Goal: Task Accomplishment & Management: Manage account settings

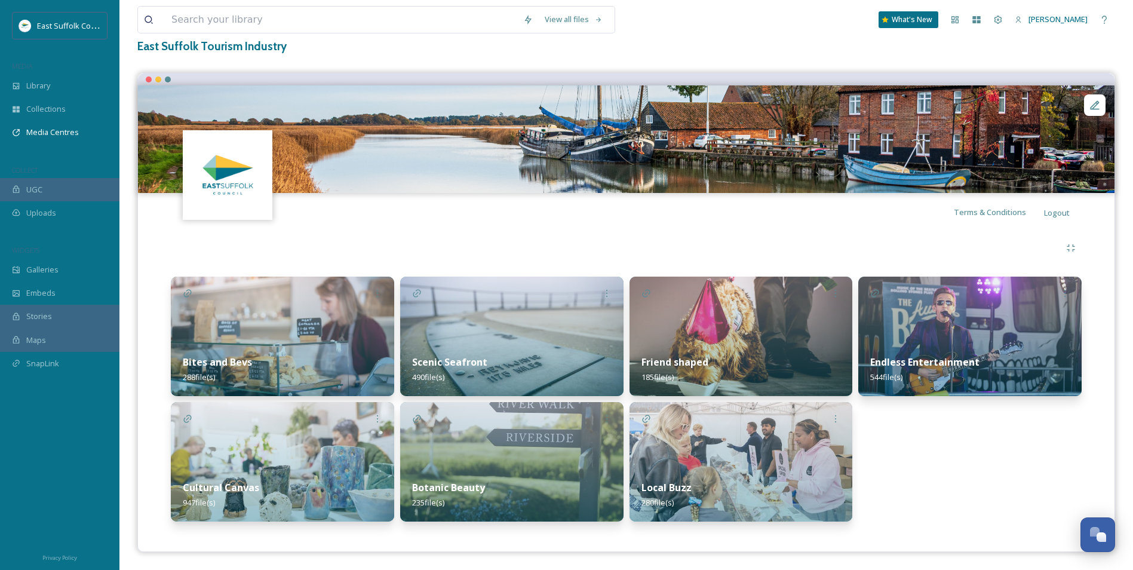
scroll to position [4433, 0]
click at [36, 83] on span "Library" at bounding box center [38, 85] width 24 height 11
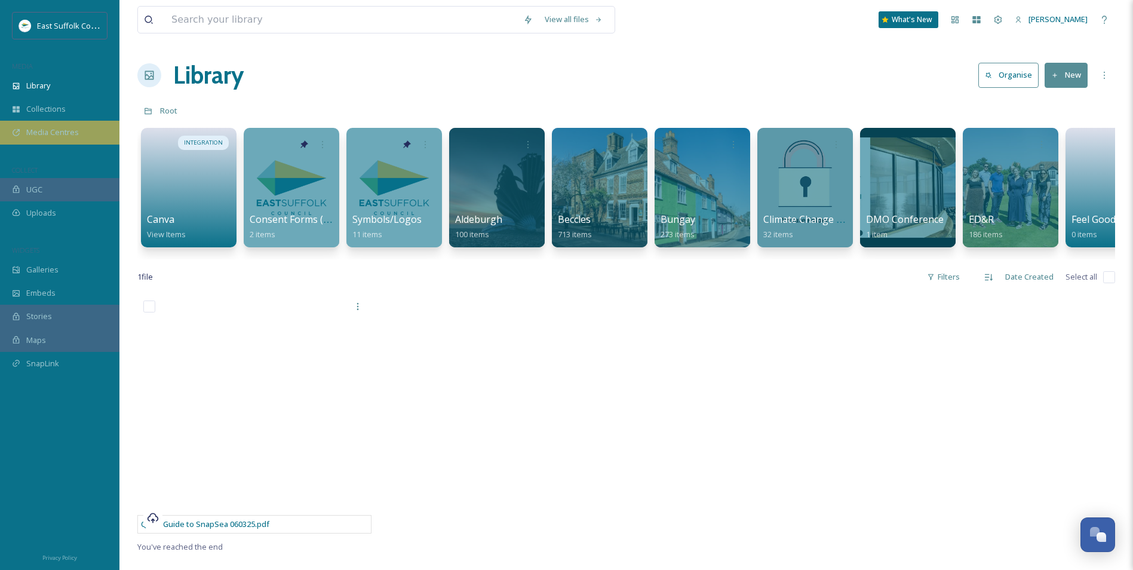
click at [42, 133] on span "Media Centres" at bounding box center [52, 132] width 53 height 11
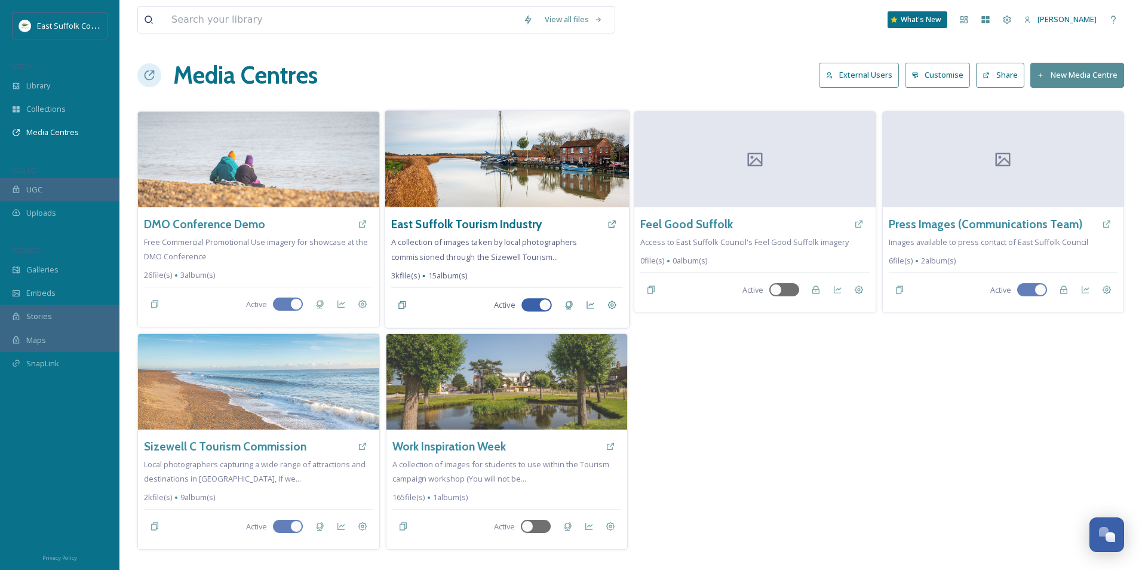
click at [490, 185] on img at bounding box center [507, 158] width 244 height 97
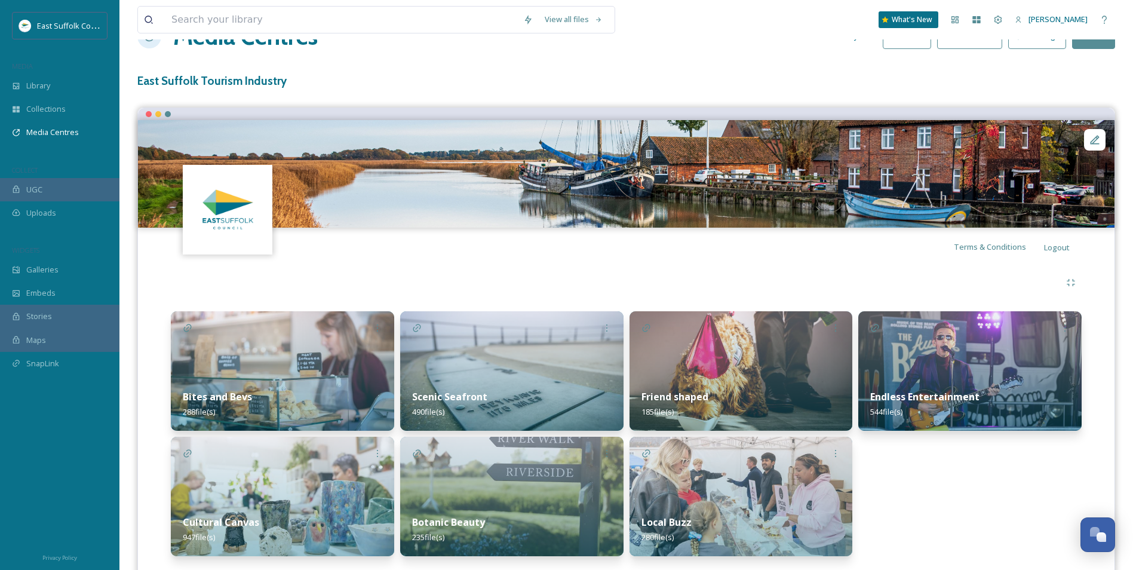
scroll to position [73, 0]
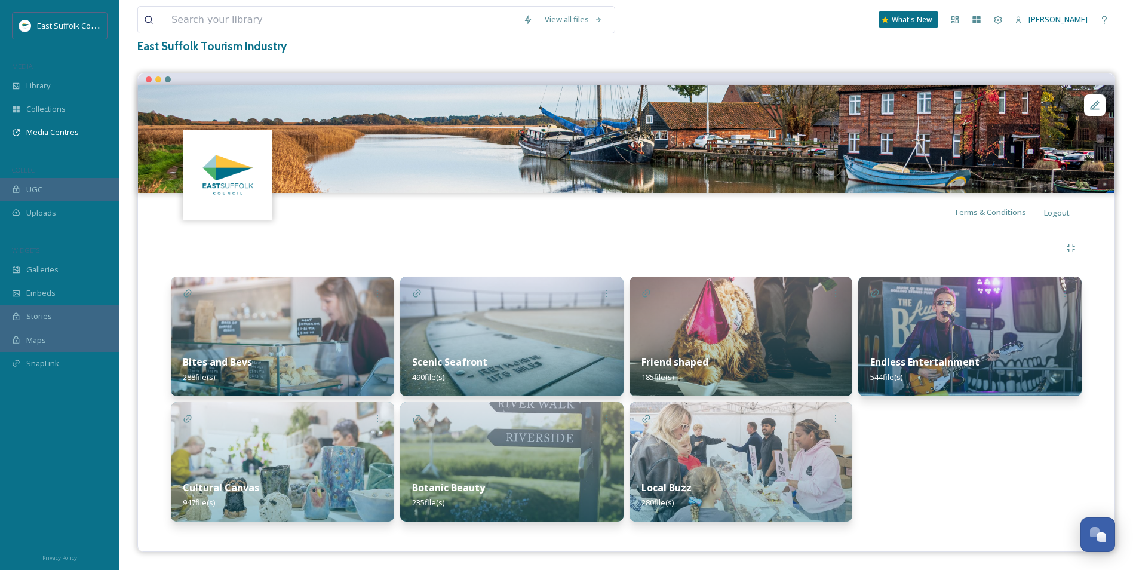
click at [339, 468] on img at bounding box center [282, 461] width 223 height 119
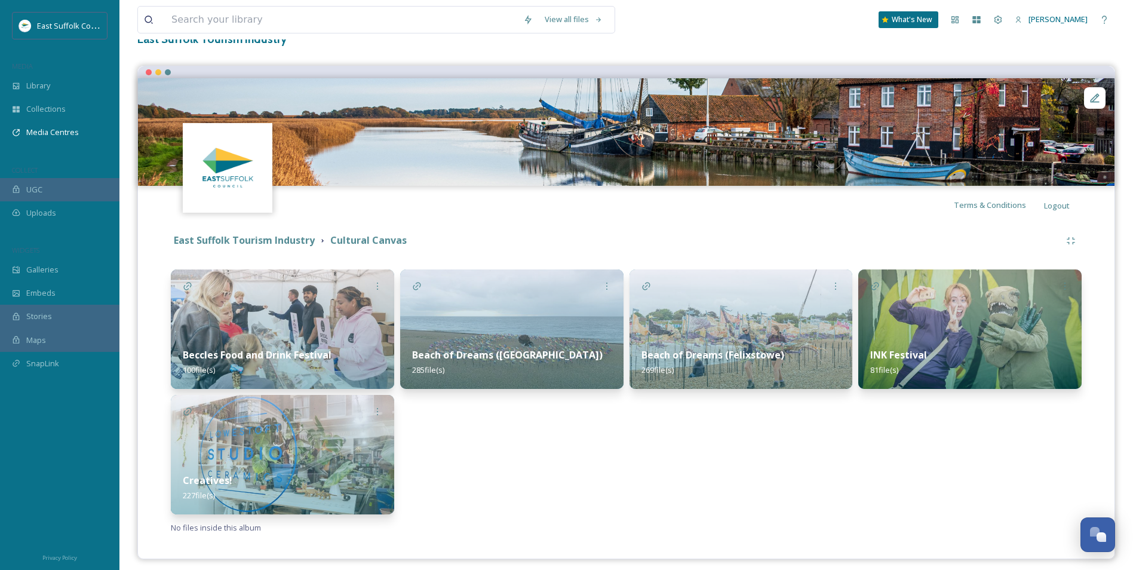
scroll to position [88, 0]
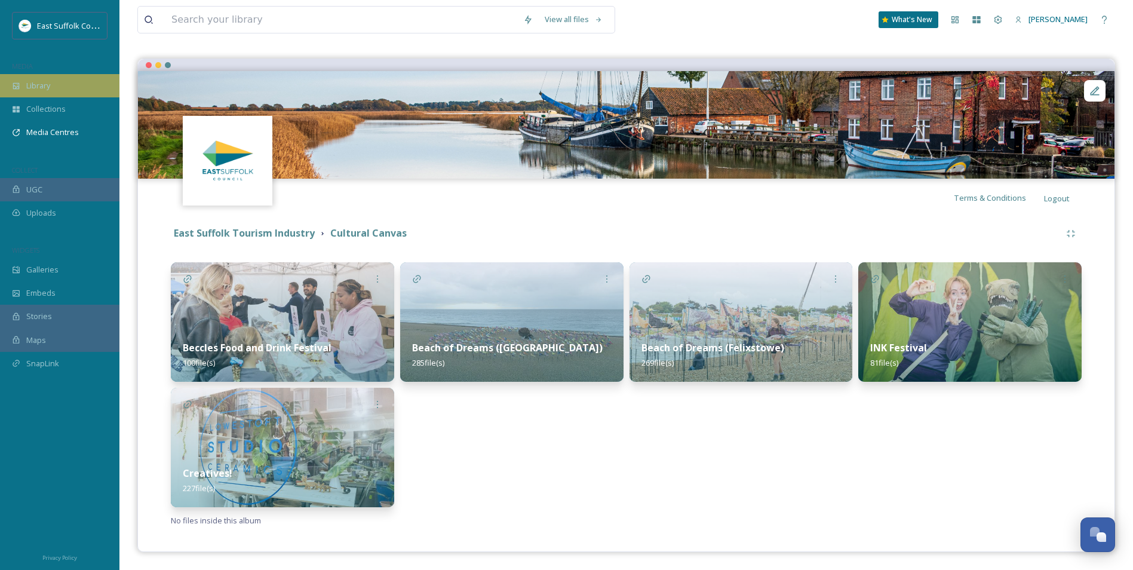
click at [30, 81] on span "Library" at bounding box center [38, 85] width 24 height 11
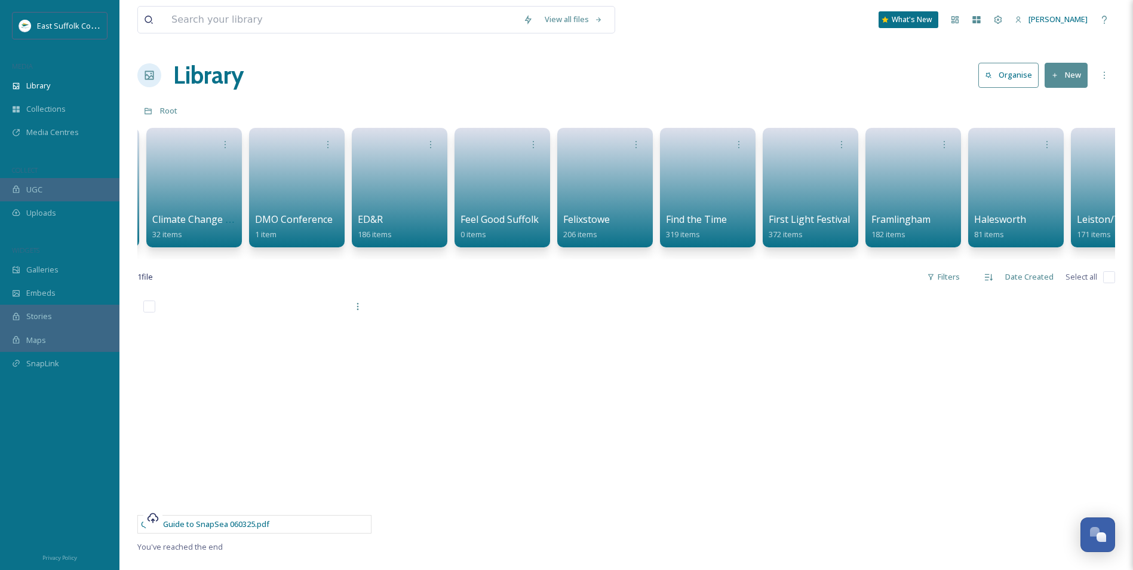
scroll to position [0, 1693]
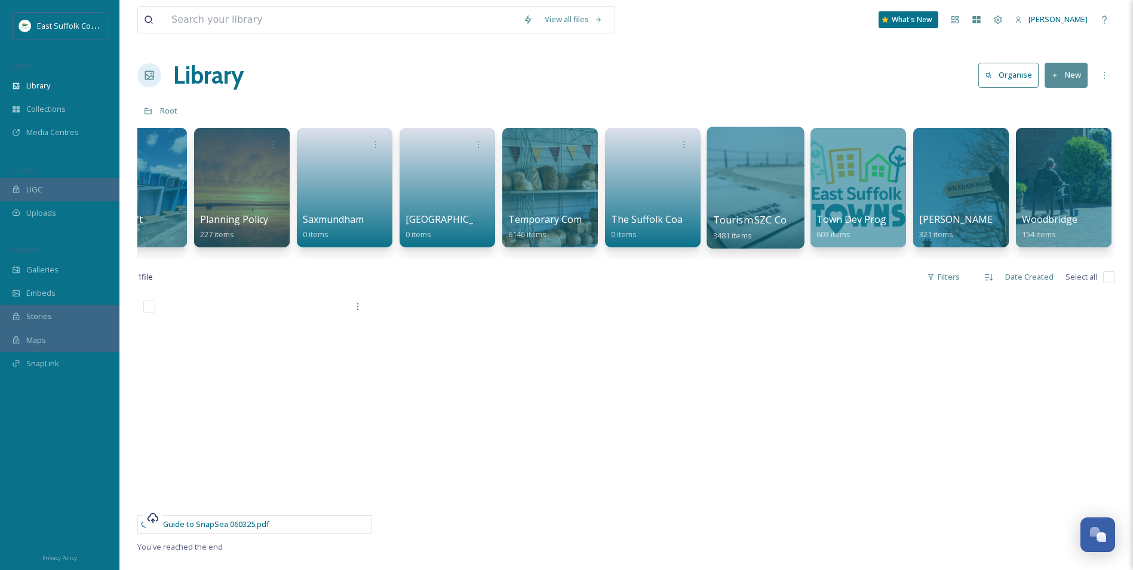
click at [765, 198] on div at bounding box center [754, 188] width 97 height 122
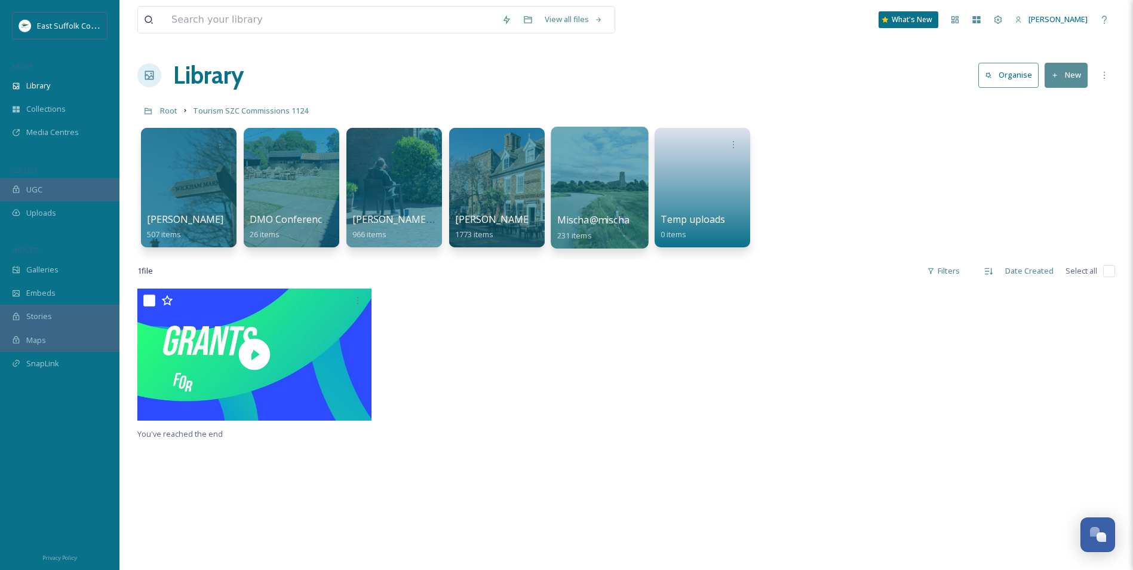
click at [588, 185] on div at bounding box center [599, 188] width 97 height 122
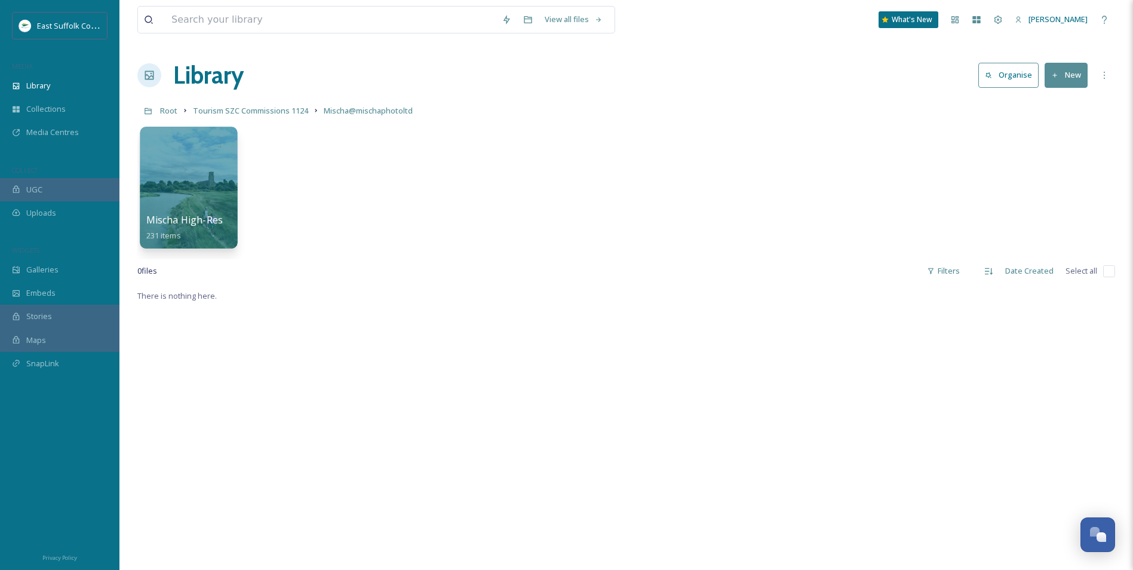
click at [173, 176] on div at bounding box center [188, 188] width 97 height 122
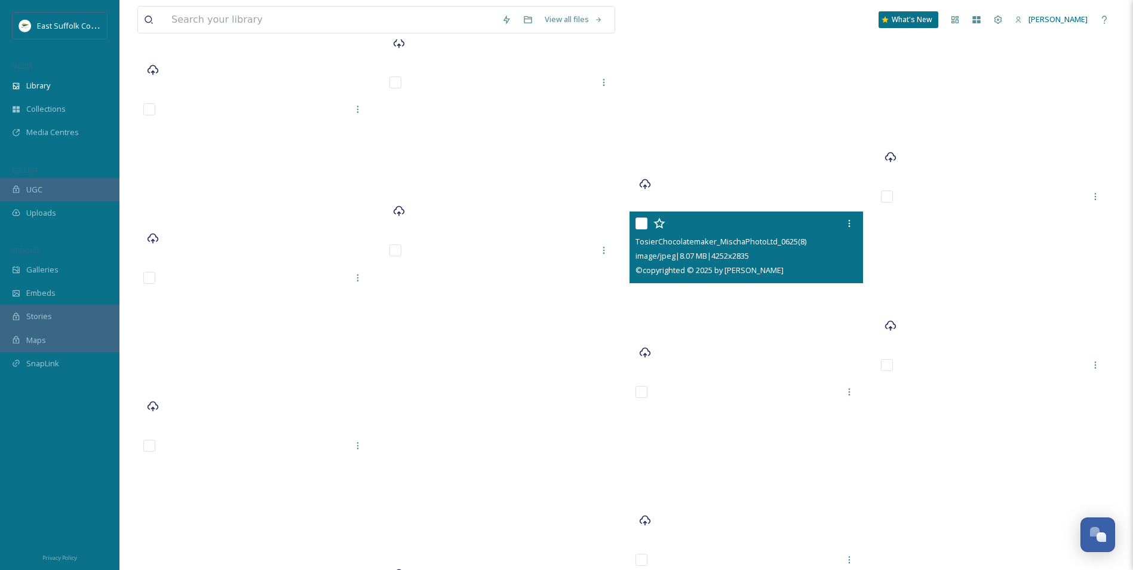
scroll to position [10884, 0]
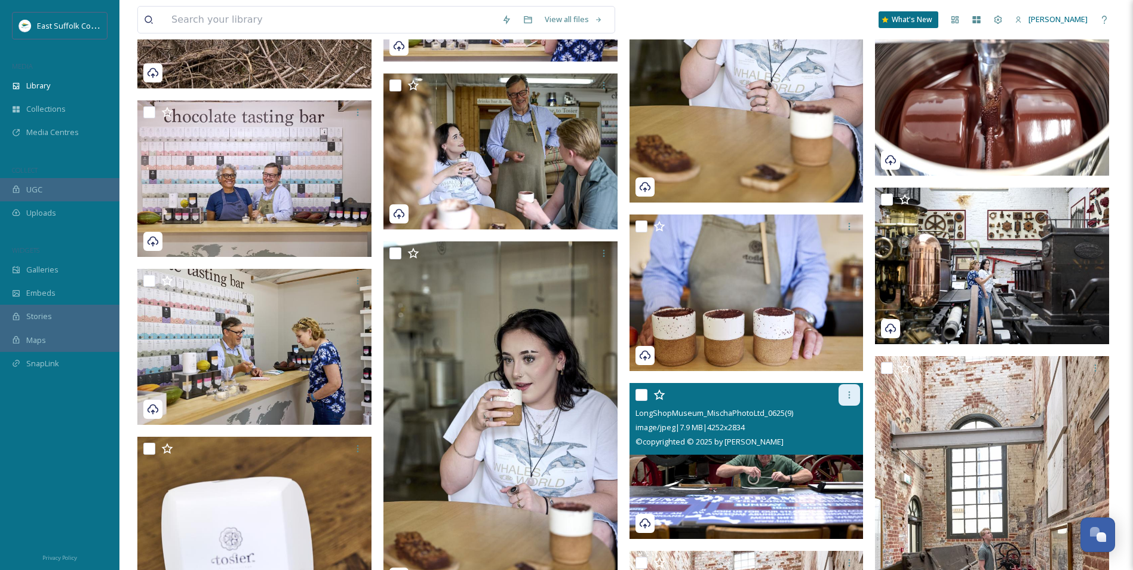
click at [848, 395] on icon at bounding box center [849, 395] width 10 height 10
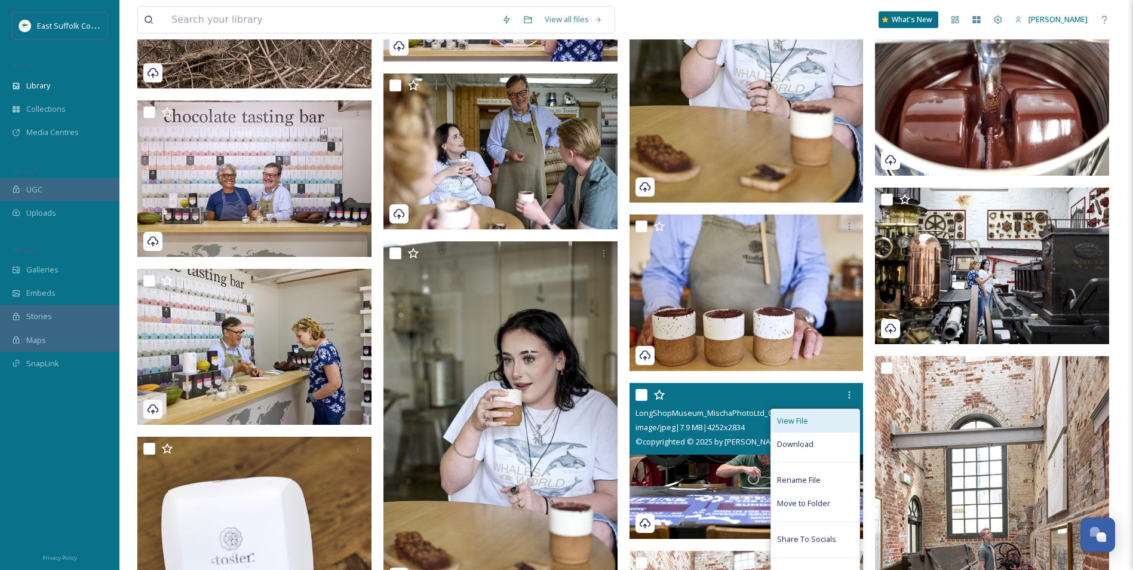
click at [804, 415] on span "View File" at bounding box center [792, 420] width 31 height 11
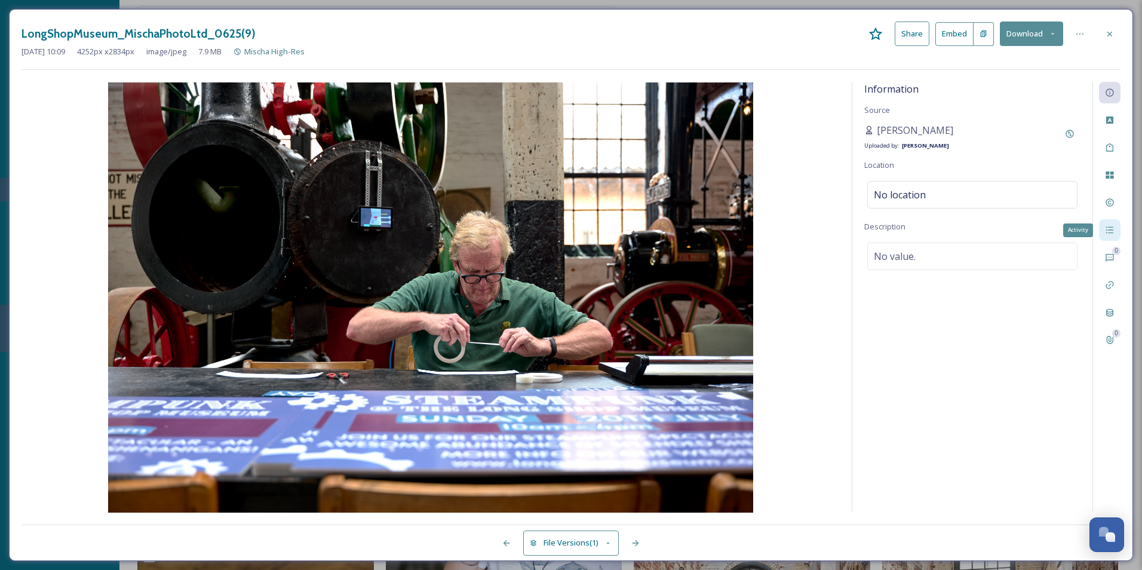
click at [1113, 232] on icon at bounding box center [1110, 230] width 10 height 10
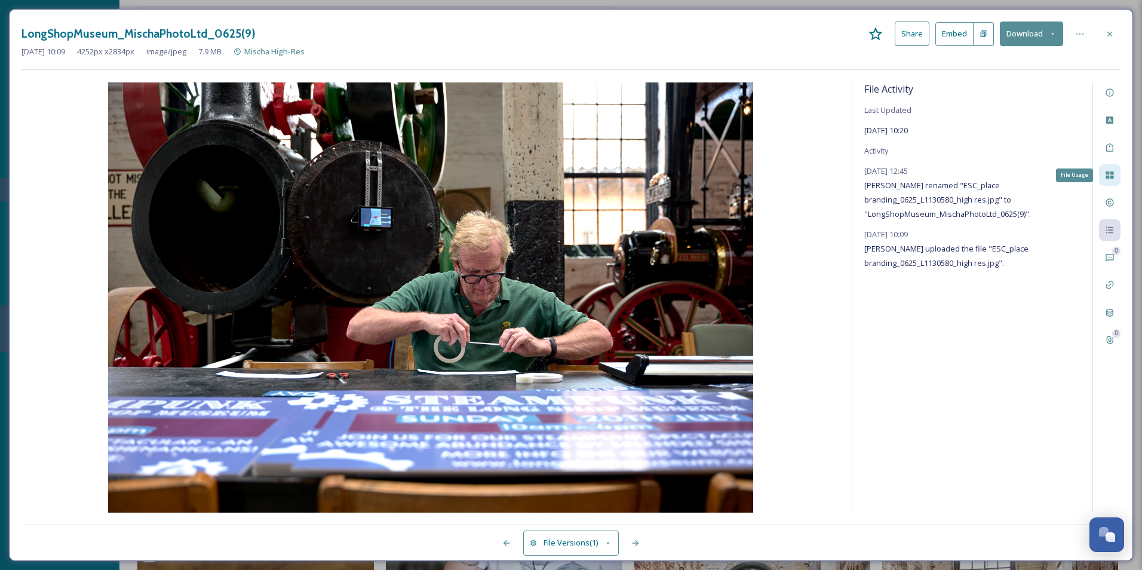
click at [1111, 179] on icon at bounding box center [1110, 175] width 10 height 10
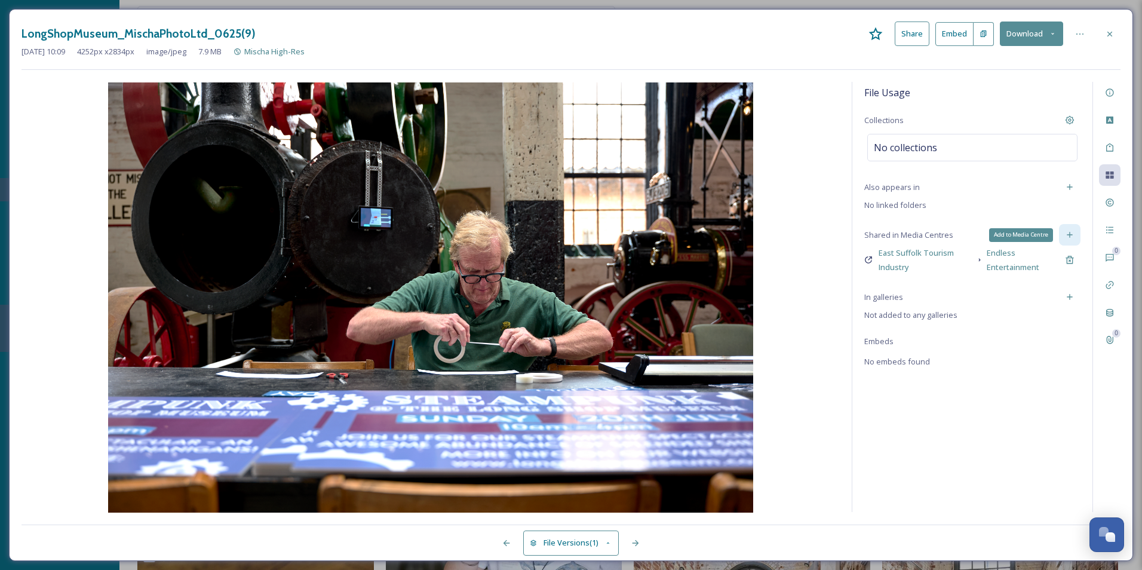
click at [1066, 239] on icon at bounding box center [1070, 235] width 10 height 10
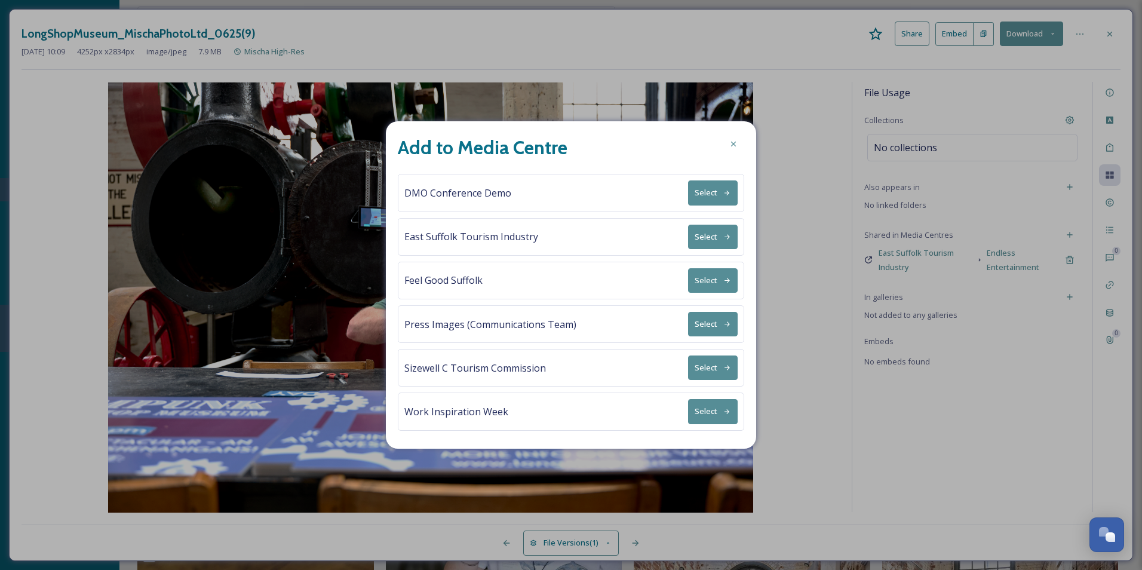
click at [708, 238] on button "Select" at bounding box center [713, 237] width 50 height 24
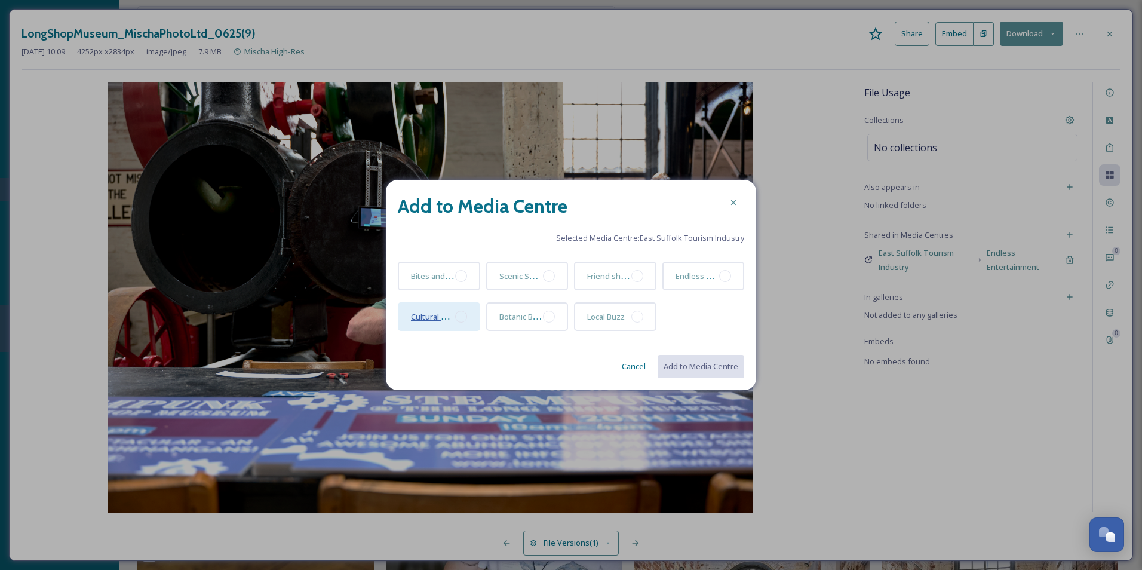
click at [434, 319] on span "Cultural Canvas" at bounding box center [439, 316] width 56 height 11
click at [463, 317] on div at bounding box center [461, 316] width 12 height 12
click at [692, 362] on button "Add to Media Centre" at bounding box center [700, 366] width 88 height 24
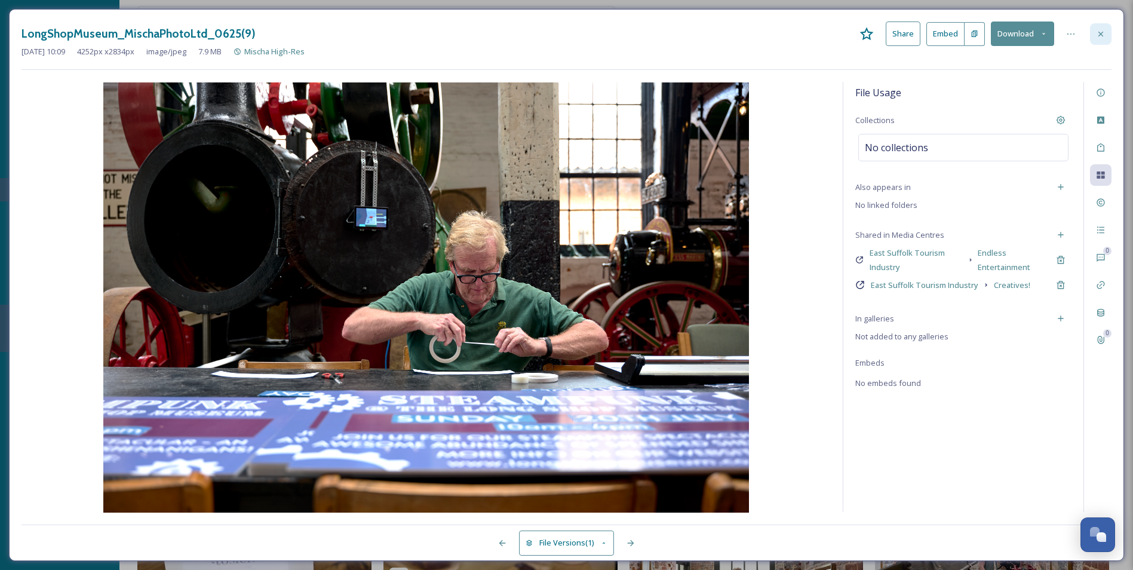
click at [1097, 36] on icon at bounding box center [1101, 34] width 10 height 10
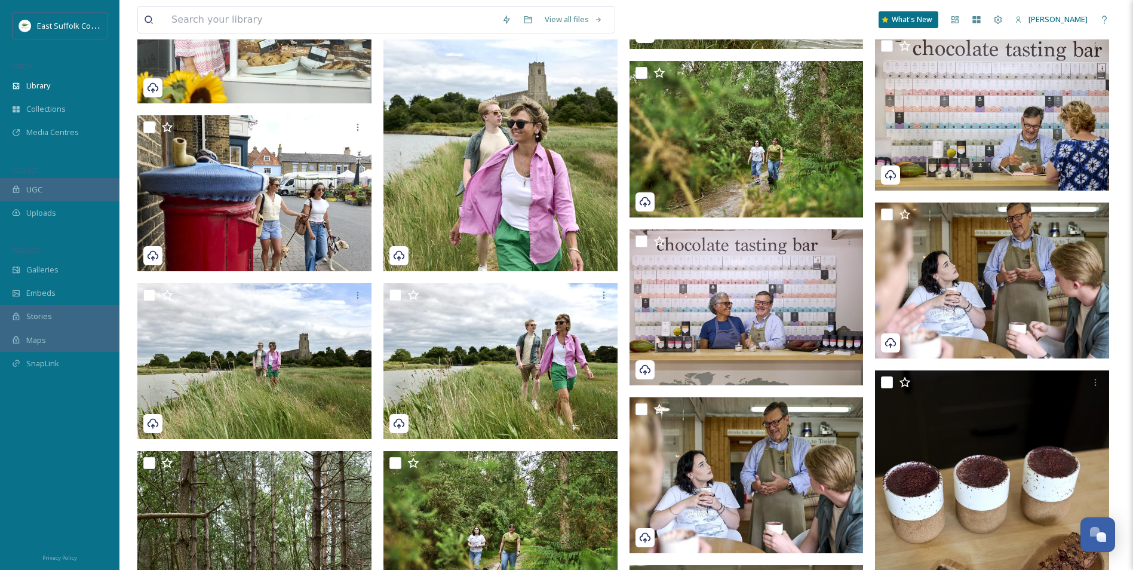
scroll to position [10108, 0]
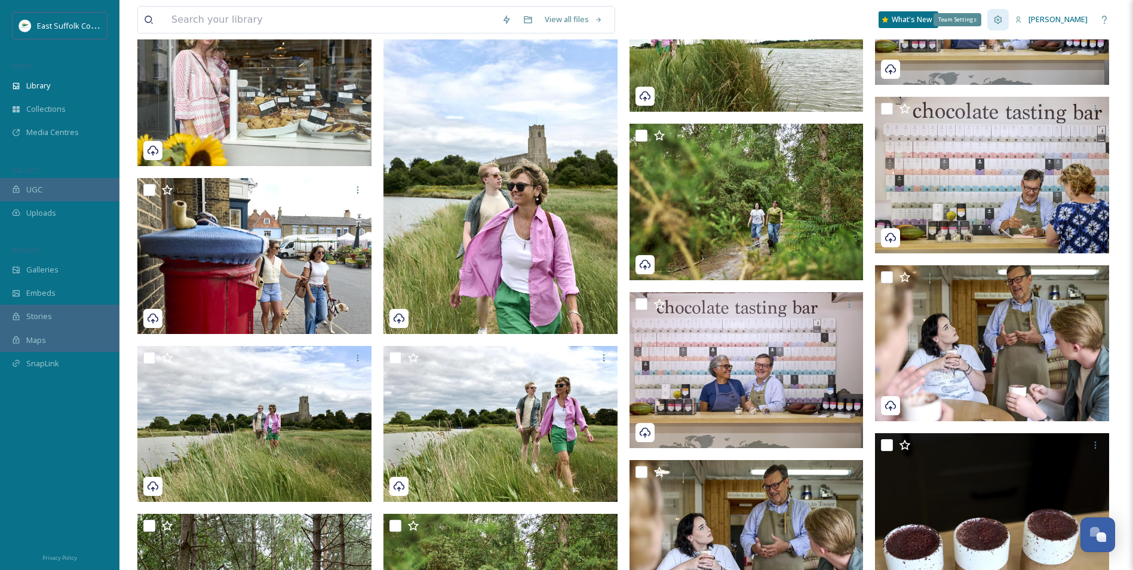
click at [1003, 19] on icon at bounding box center [998, 20] width 10 height 10
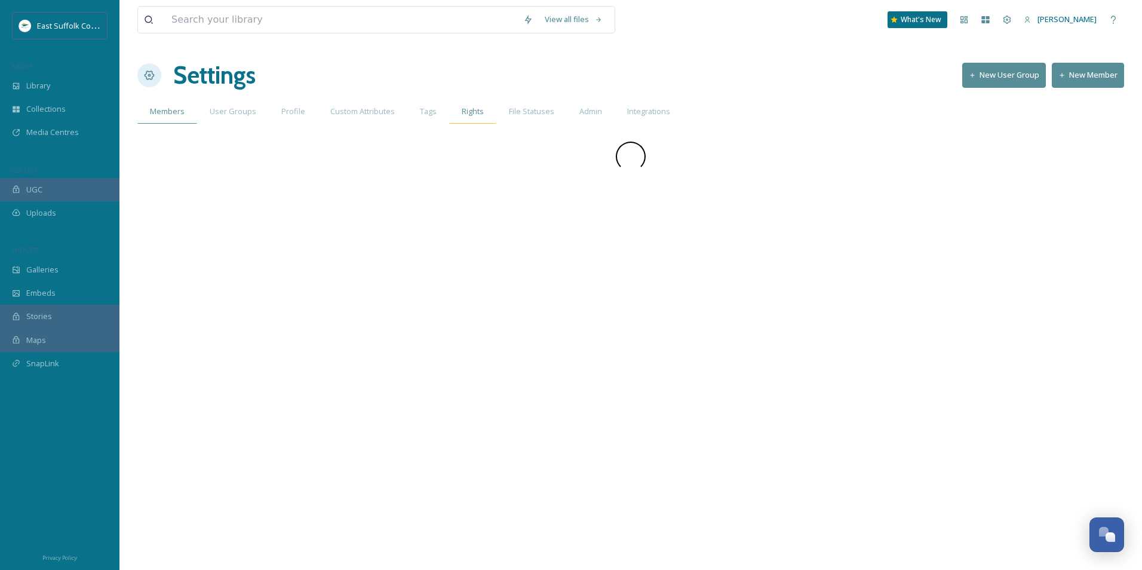
click at [456, 115] on div "Rights" at bounding box center [472, 111] width 47 height 24
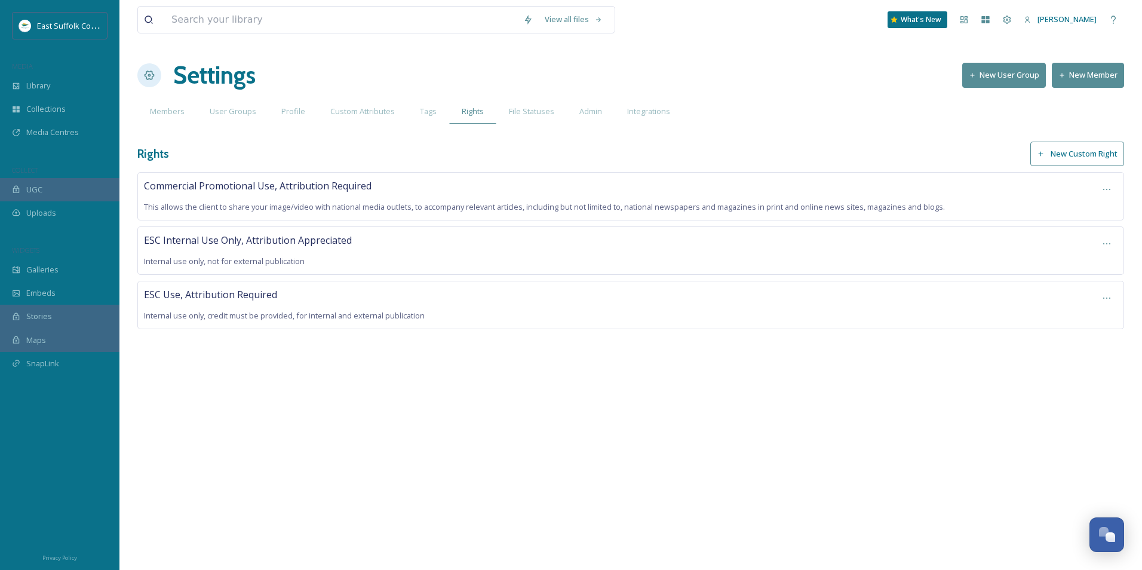
click at [1066, 153] on button "New Custom Right" at bounding box center [1077, 154] width 94 height 24
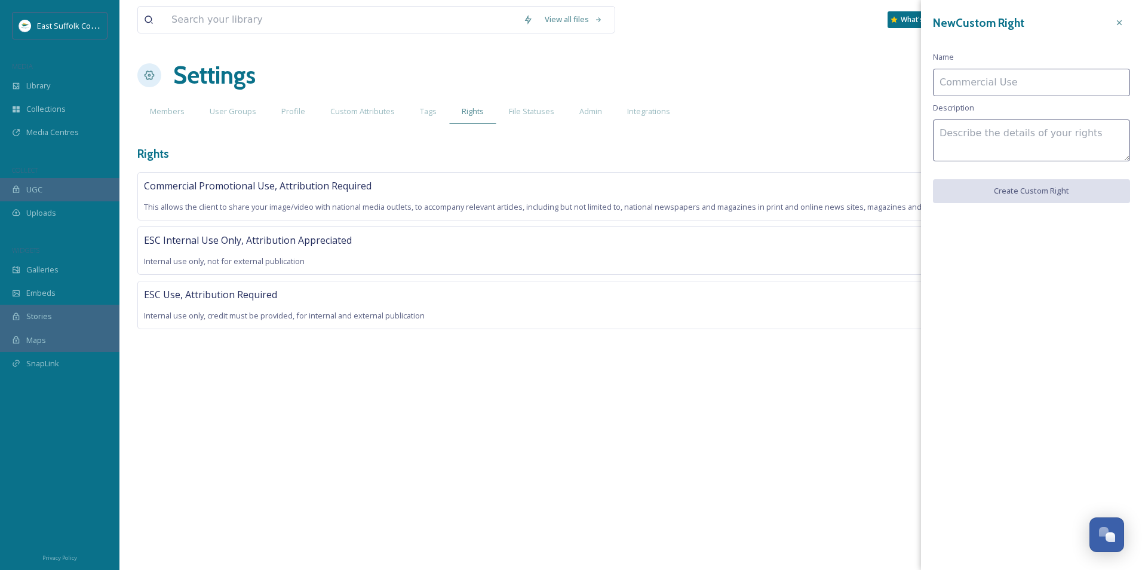
click at [1016, 88] on input at bounding box center [1031, 82] width 197 height 27
click at [961, 91] on input at bounding box center [1031, 82] width 197 height 27
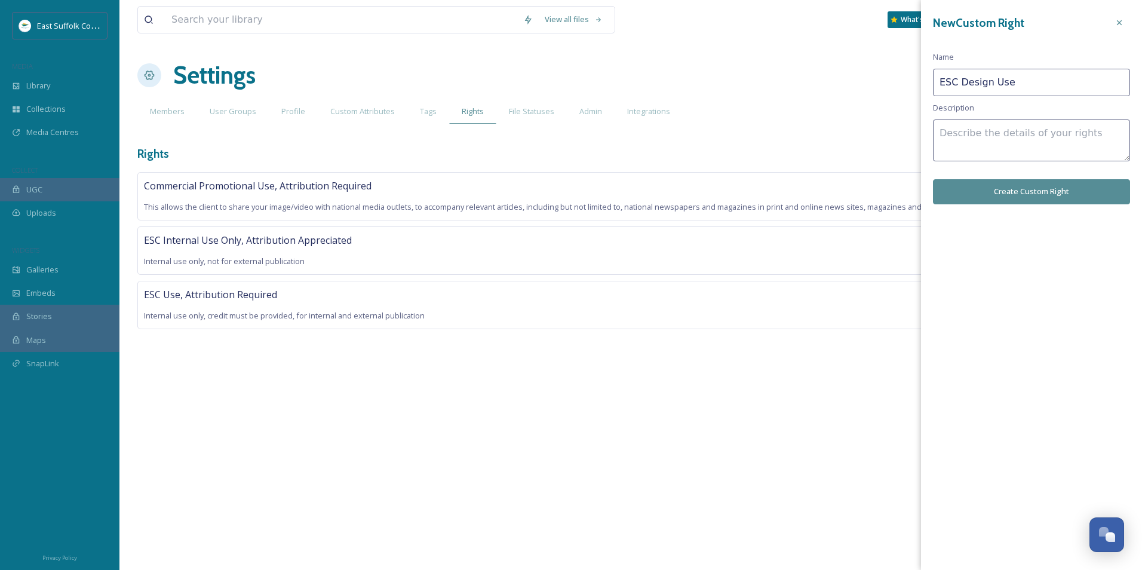
click at [983, 137] on textarea at bounding box center [1031, 140] width 197 height 42
click at [1059, 76] on input "ESC Design Use" at bounding box center [1031, 82] width 197 height 27
type input "ESC Design Use, Attribution Appreciated"
click at [1031, 141] on textarea at bounding box center [1031, 140] width 197 height 42
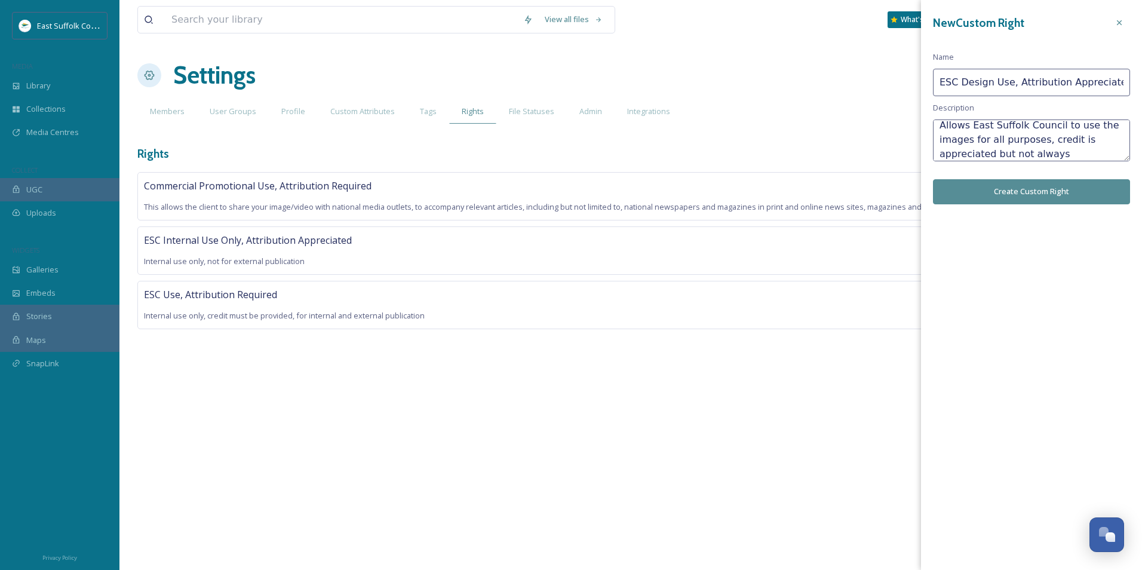
type textarea "Allows East Suffolk Council to use the images for all purposes, credit is appre…"
click at [1052, 189] on button "Create Custom Right" at bounding box center [1031, 191] width 197 height 24
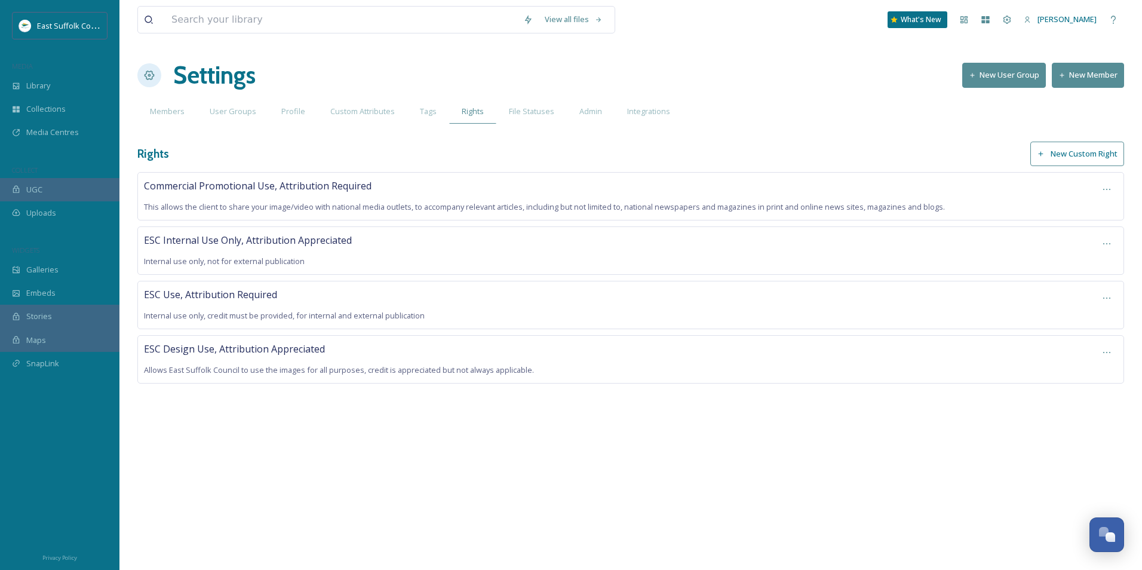
click at [555, 367] on div "ESC Design Use, Attribution Appreciated Allows East Suffolk Council to use the …" at bounding box center [617, 359] width 946 height 35
click at [1112, 349] on div at bounding box center [1106, 352] width 21 height 21
click at [1078, 407] on div "Edit Right" at bounding box center [1086, 402] width 61 height 23
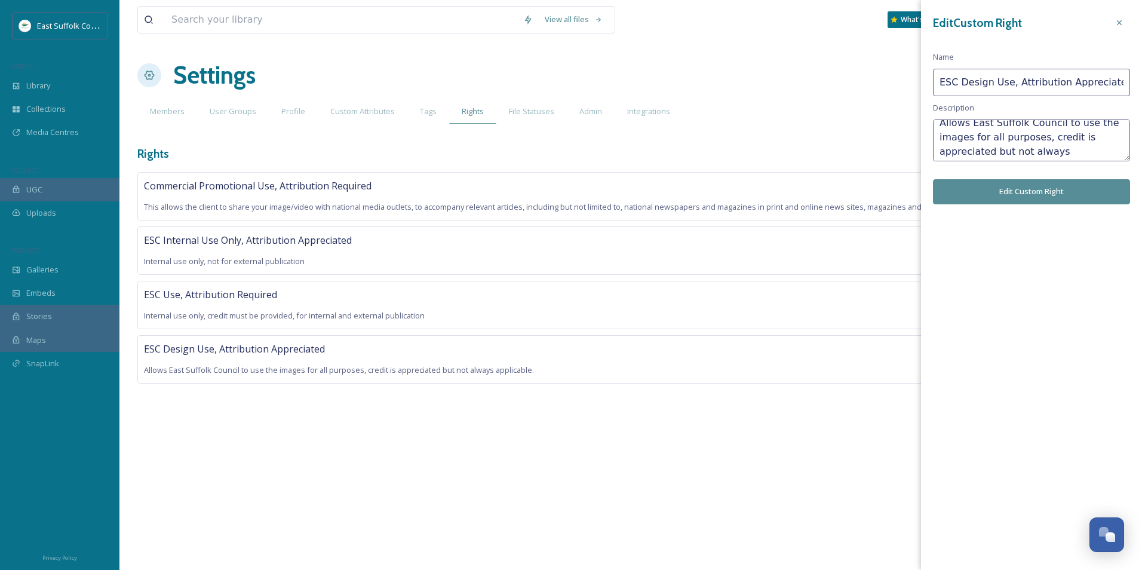
scroll to position [14, 0]
click at [1103, 147] on textarea "Allows East Suffolk Council to use the images for all purposes, credit is appre…" at bounding box center [1031, 140] width 197 height 42
click at [999, 149] on textarea "Allows East Suffolk Council to use the images for all purposes, credit is appre…" at bounding box center [1031, 140] width 197 height 42
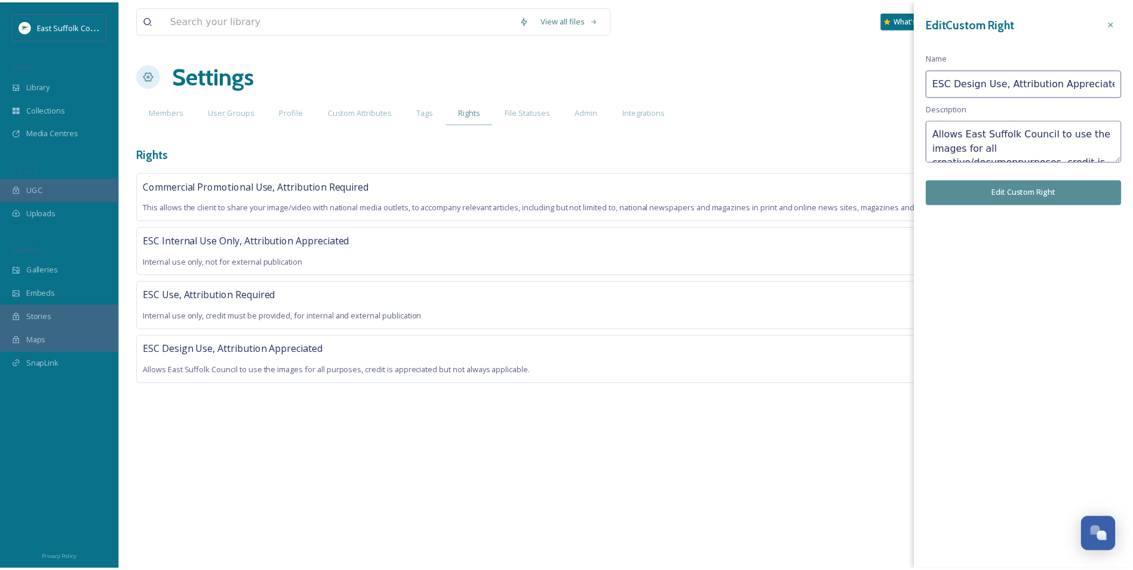
scroll to position [8, 0]
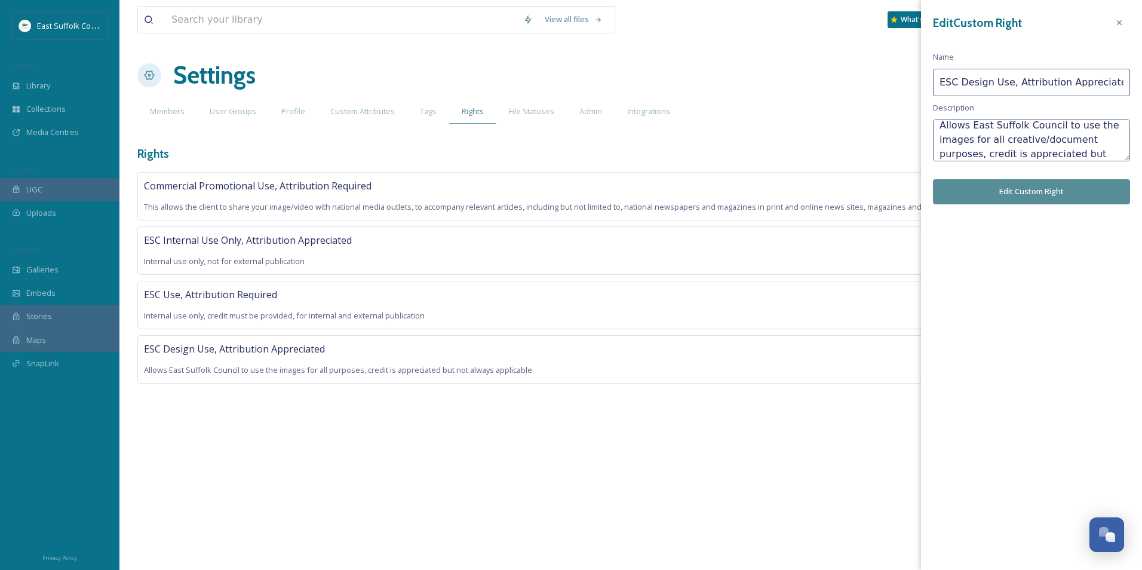
type textarea "Allows East Suffolk Council to use the images for all creative/document purpose…"
click at [1053, 183] on button "Edit Custom Right" at bounding box center [1031, 191] width 197 height 24
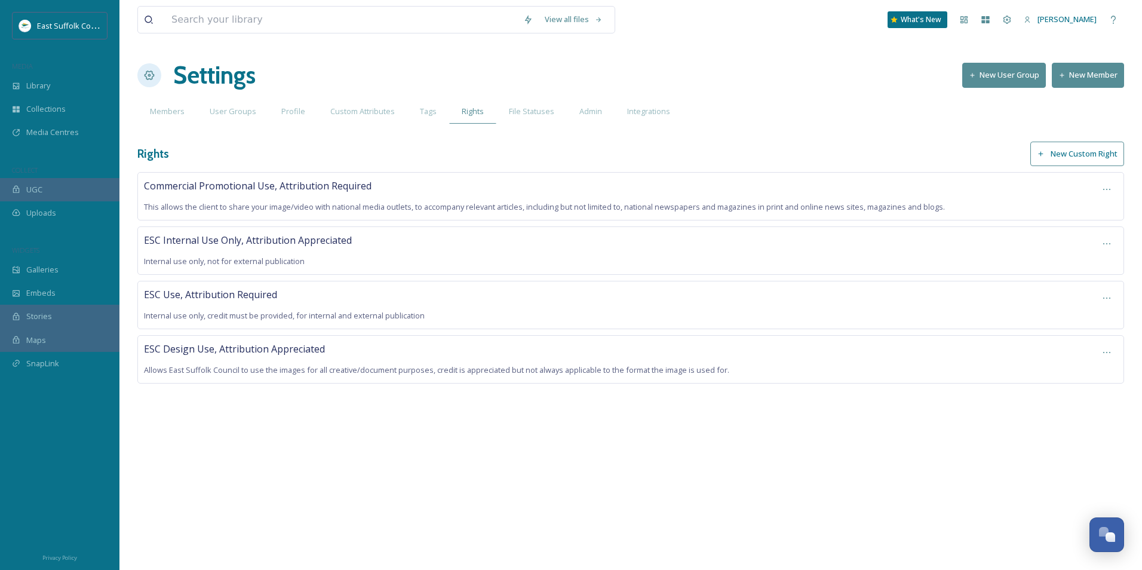
click at [472, 453] on div "View all files What's New [PERSON_NAME] Settings New User Group New Member Memb…" at bounding box center [630, 285] width 1022 height 570
click at [402, 469] on div "View all files What's New [PERSON_NAME] Settings New User Group New Member Memb…" at bounding box center [630, 285] width 1022 height 570
click at [162, 117] on span "Members" at bounding box center [167, 111] width 35 height 11
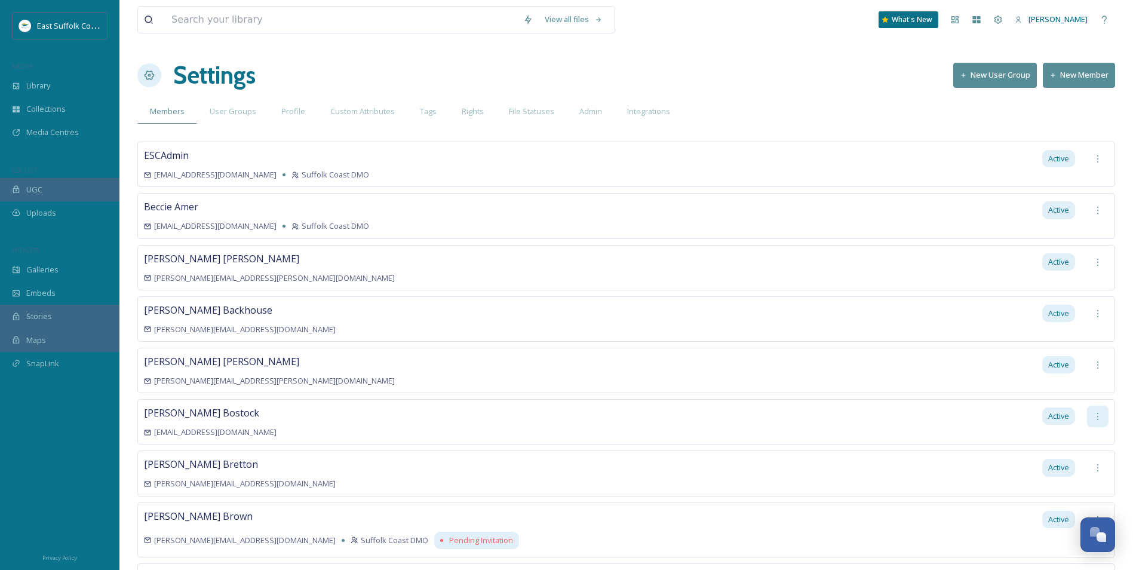
click at [1098, 413] on icon at bounding box center [1098, 416] width 10 height 10
click at [64, 413] on div at bounding box center [59, 468] width 119 height 150
click at [58, 70] on div "MEDIA" at bounding box center [59, 67] width 119 height 16
click at [50, 90] on span "Library" at bounding box center [38, 85] width 24 height 11
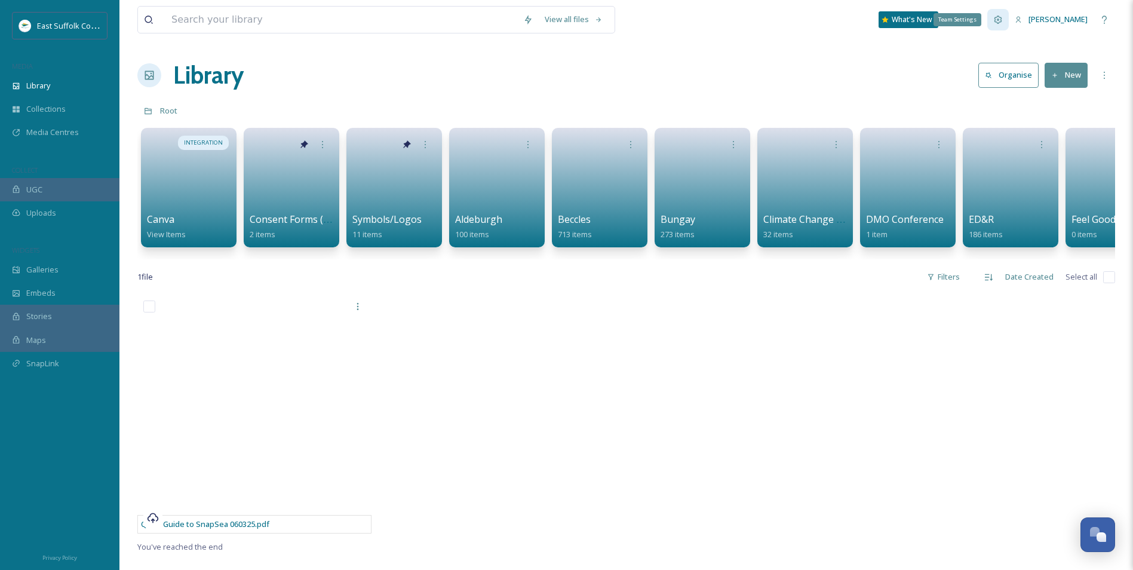
click at [1009, 26] on div "Team Settings" at bounding box center [997, 19] width 21 height 21
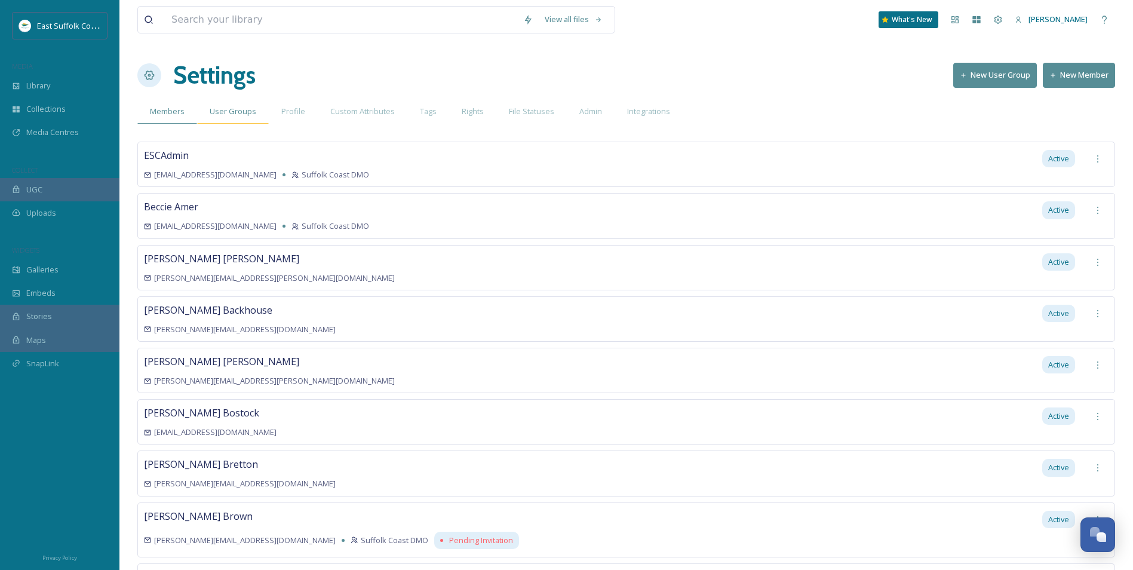
click at [246, 114] on span "User Groups" at bounding box center [233, 111] width 47 height 11
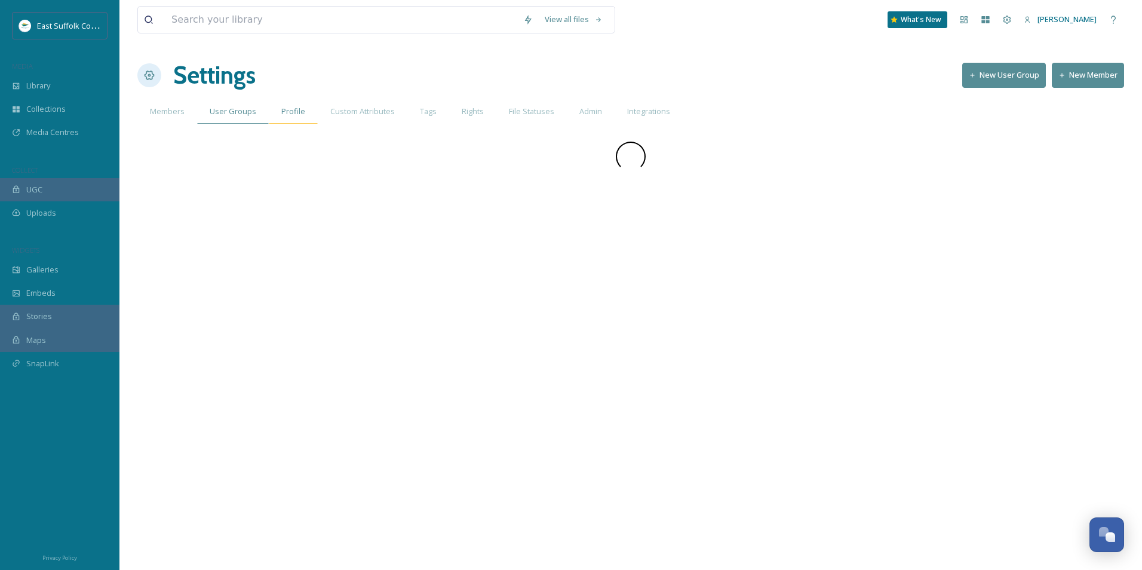
click at [287, 110] on span "Profile" at bounding box center [293, 111] width 24 height 11
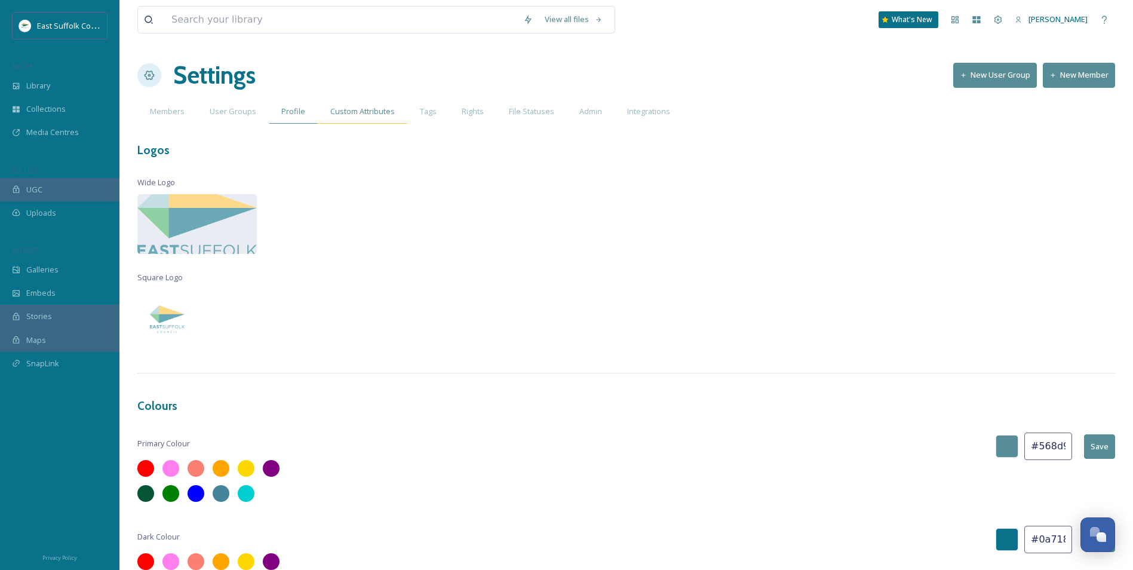
click at [341, 109] on span "Custom Attributes" at bounding box center [362, 111] width 64 height 11
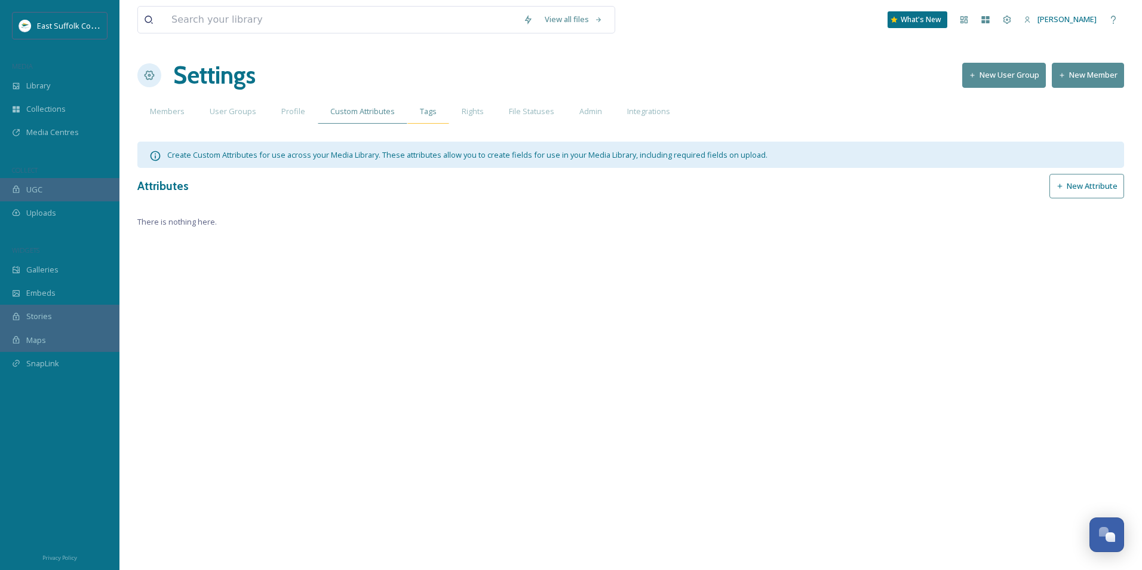
click at [432, 109] on span "Tags" at bounding box center [428, 111] width 17 height 11
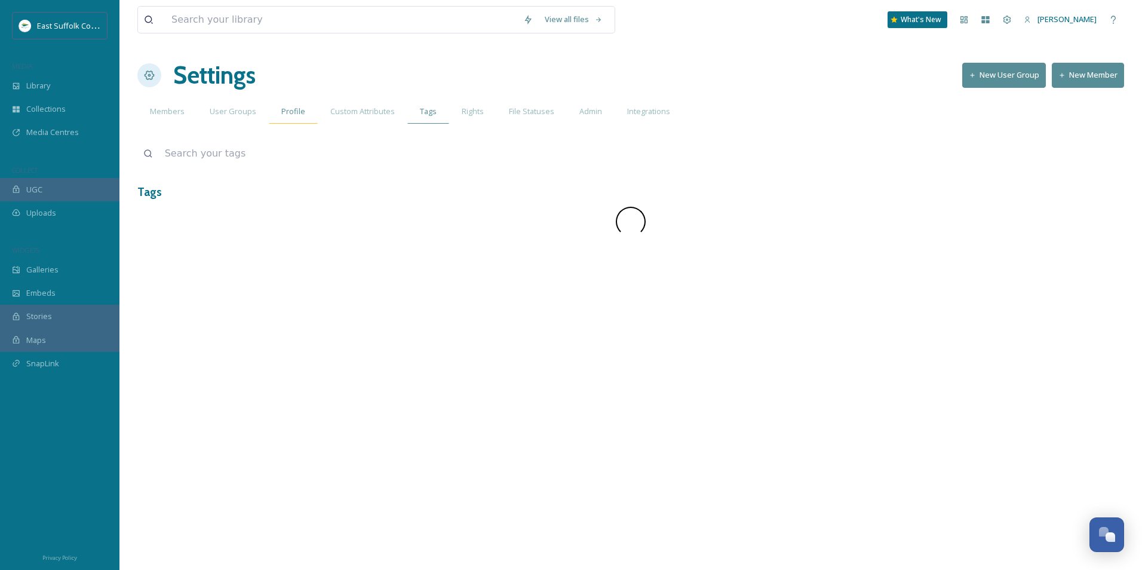
click at [300, 110] on span "Profile" at bounding box center [293, 111] width 24 height 11
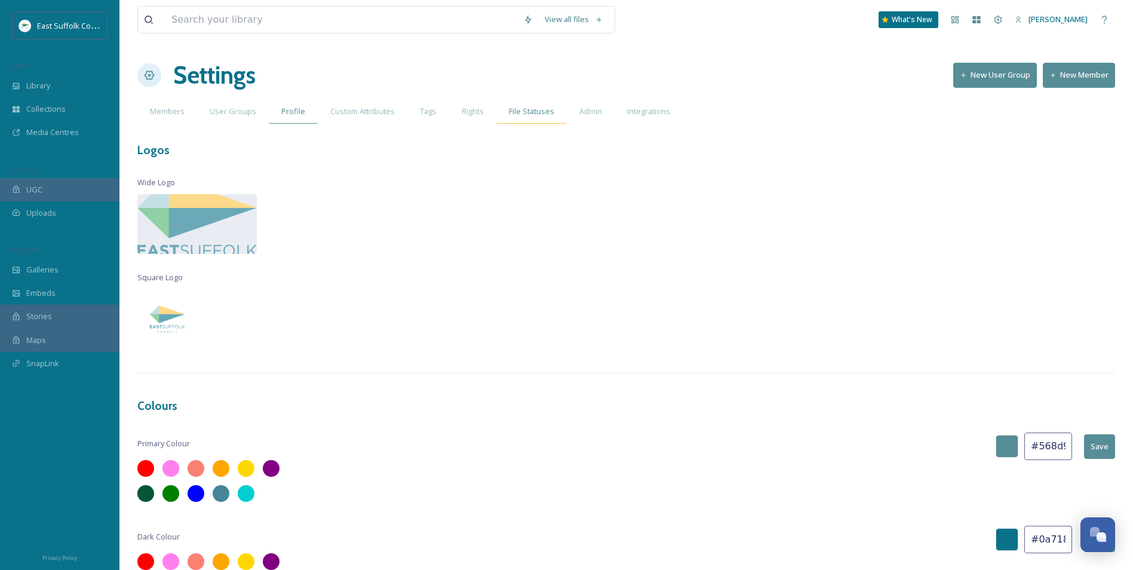
click at [497, 113] on div "File Statuses" at bounding box center [531, 111] width 70 height 24
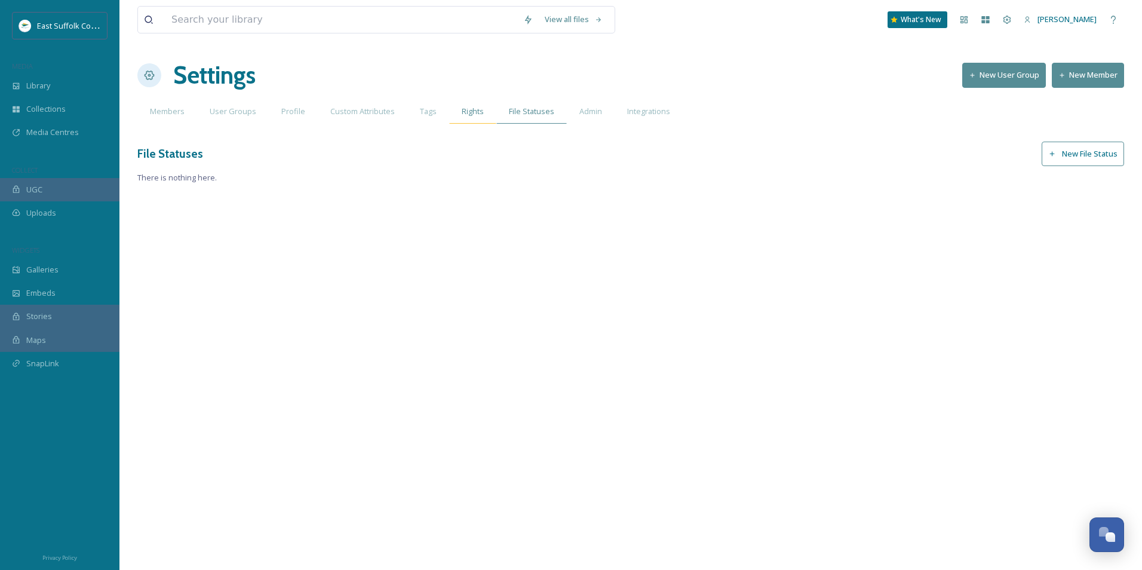
click at [480, 116] on span "Rights" at bounding box center [473, 111] width 22 height 11
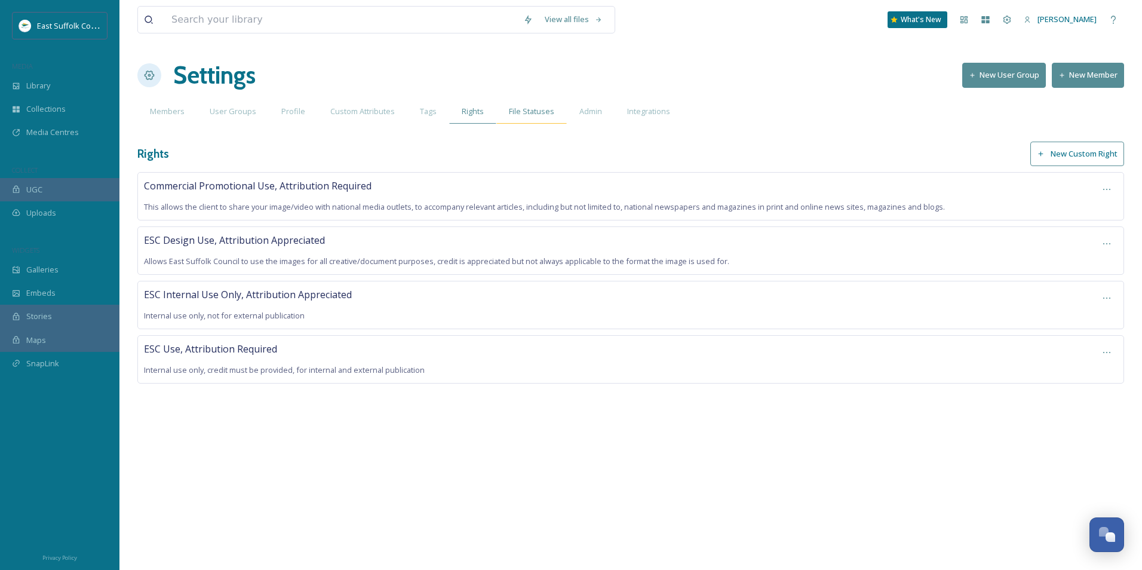
click at [502, 117] on div "File Statuses" at bounding box center [531, 111] width 70 height 24
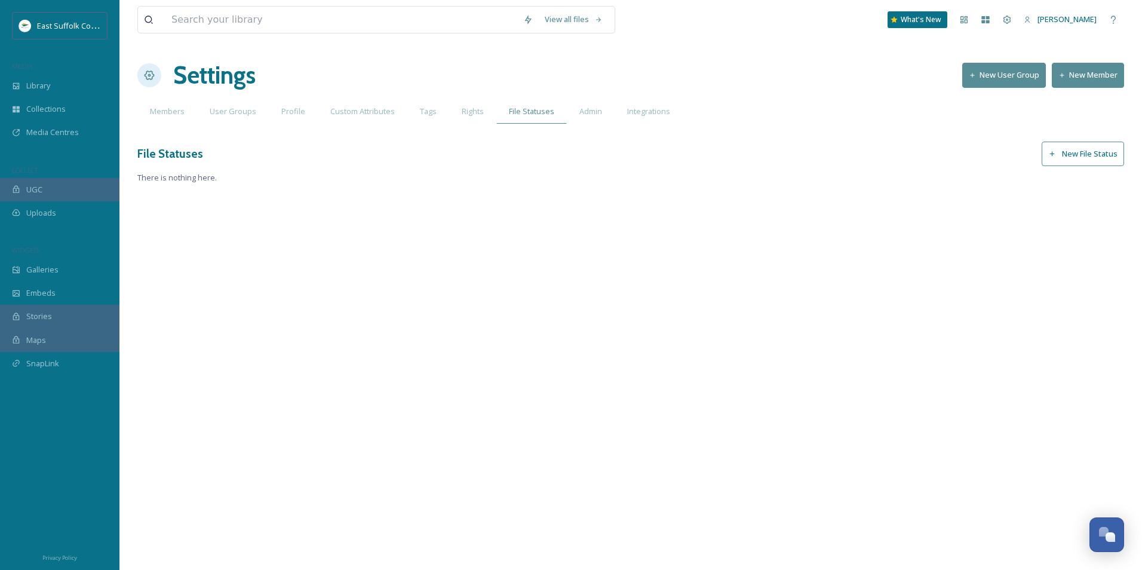
click at [1062, 160] on button "New File Status" at bounding box center [1082, 154] width 82 height 24
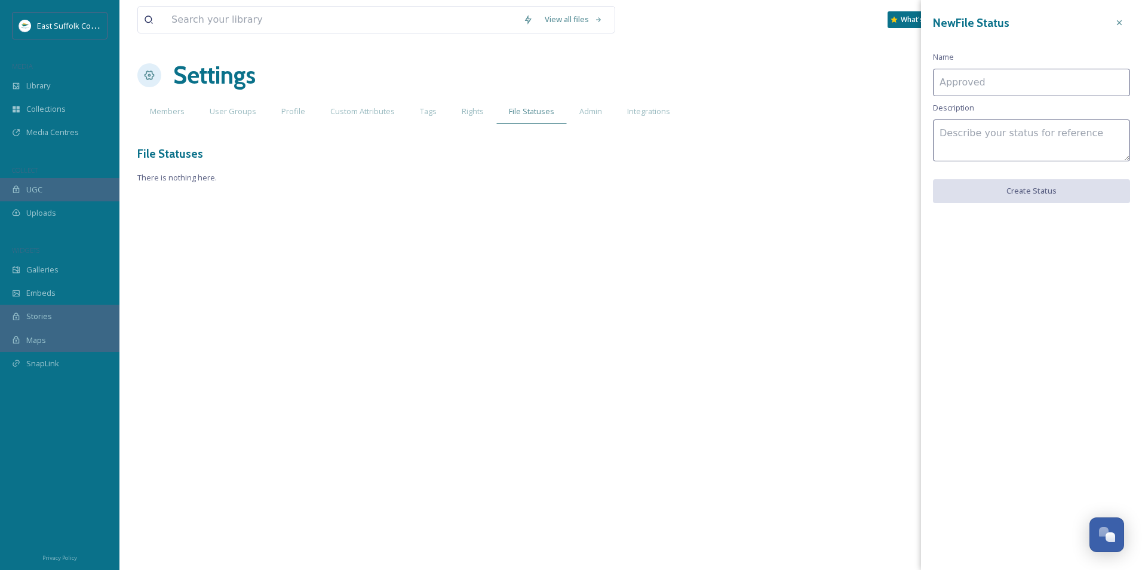
drag, startPoint x: 1117, startPoint y: 24, endPoint x: 1032, endPoint y: 37, distance: 85.8
click at [1113, 24] on div at bounding box center [1118, 22] width 21 height 21
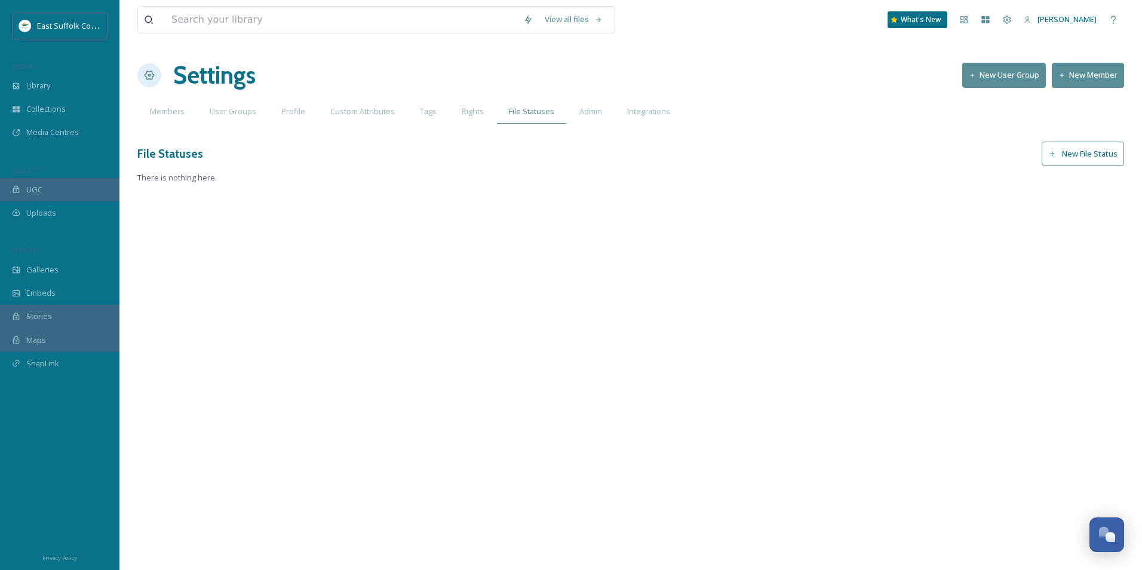
click at [656, 97] on div "View all files What's New [PERSON_NAME] Settings New User Group New Member Memb…" at bounding box center [630, 285] width 1022 height 570
click at [627, 112] on span "Integrations" at bounding box center [648, 111] width 43 height 11
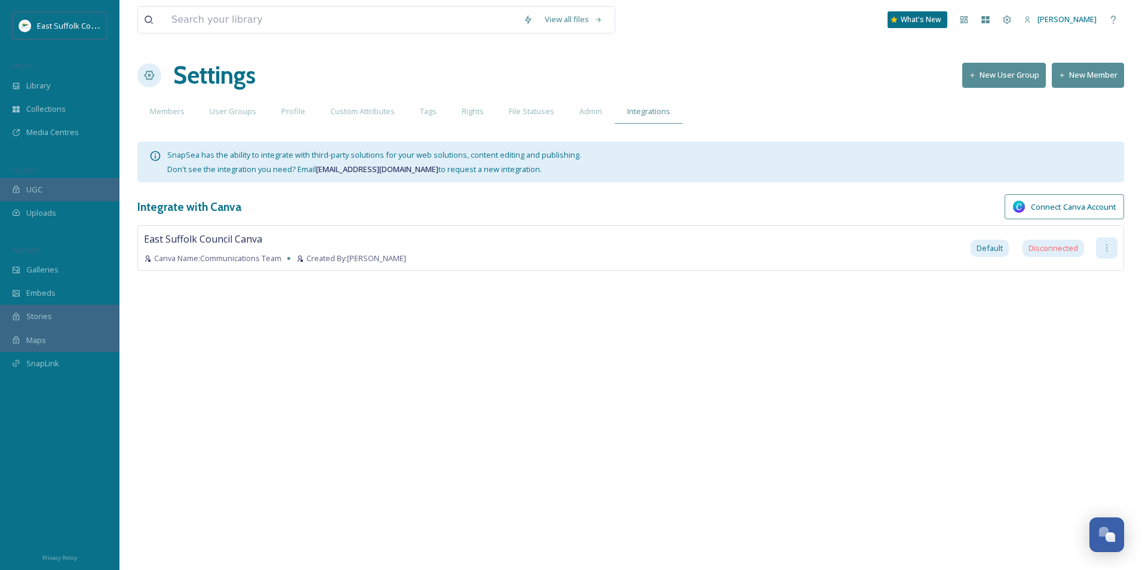
click at [1099, 247] on div at bounding box center [1106, 247] width 21 height 21
click at [531, 288] on div "East Suffolk Council Canva Canva Name: Communications Team Created By: [PERSON_…" at bounding box center [630, 265] width 986 height 81
click at [601, 103] on div "Admin" at bounding box center [591, 111] width 48 height 24
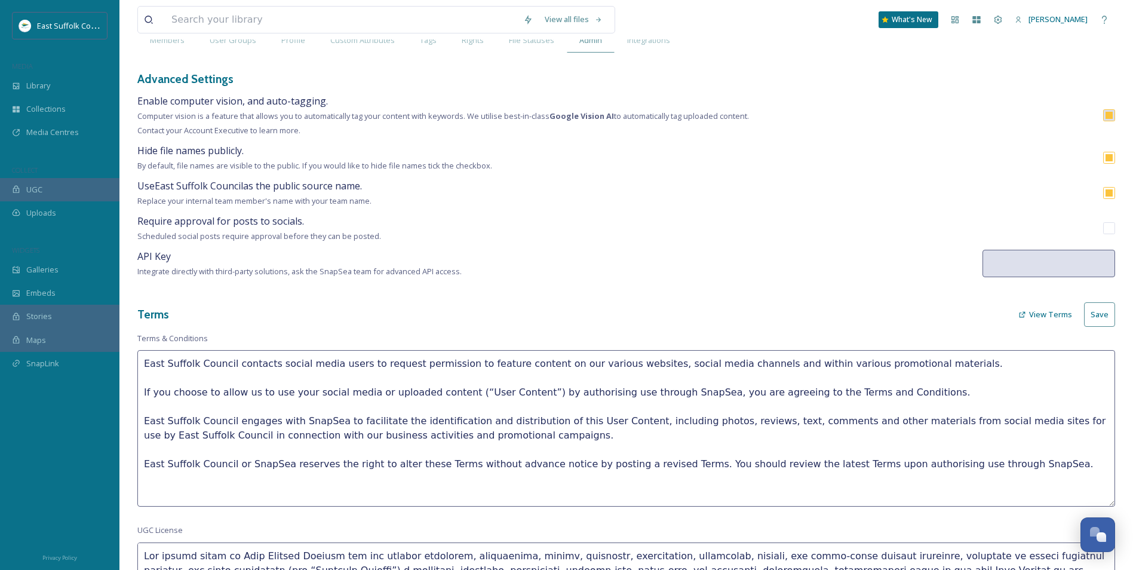
scroll to position [50, 0]
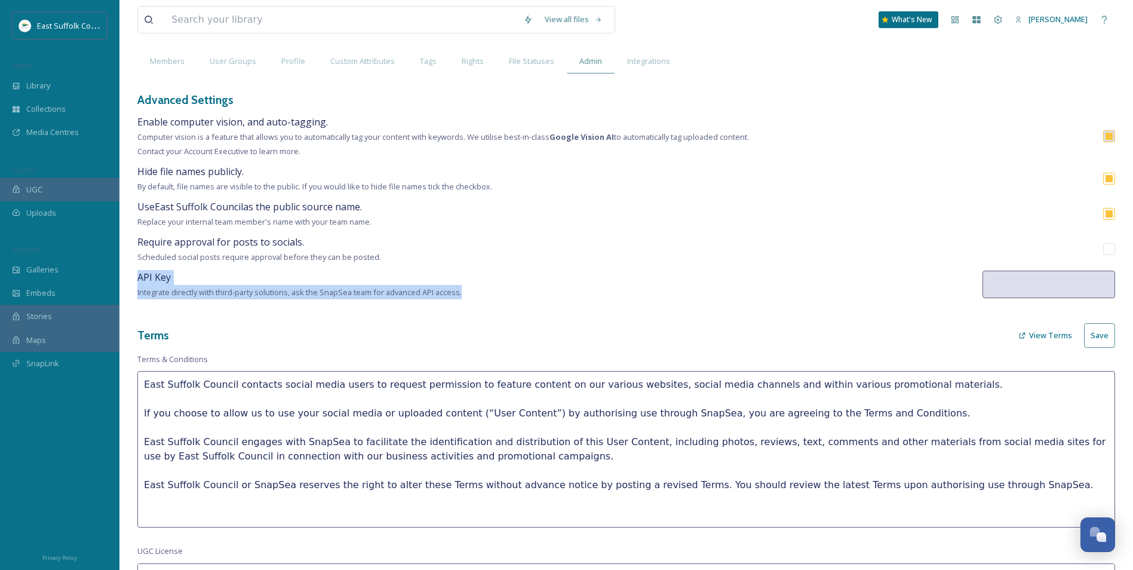
drag, startPoint x: 130, startPoint y: 275, endPoint x: 480, endPoint y: 295, distance: 350.5
drag, startPoint x: 480, startPoint y: 295, endPoint x: 473, endPoint y: 335, distance: 40.6
click at [477, 336] on div "Terms View Terms Save" at bounding box center [626, 335] width 978 height 24
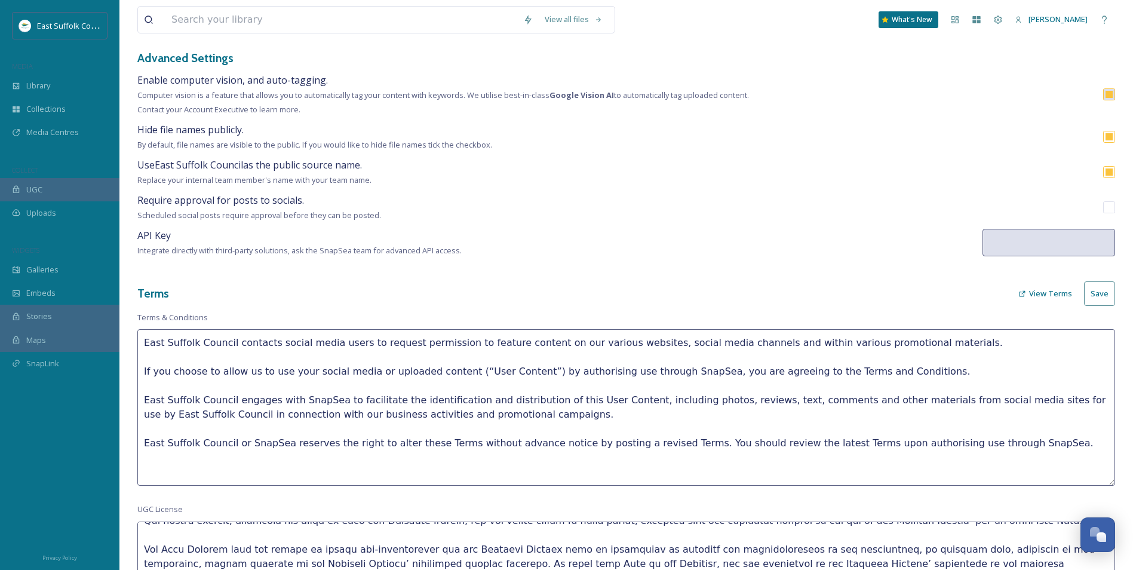
scroll to position [0, 0]
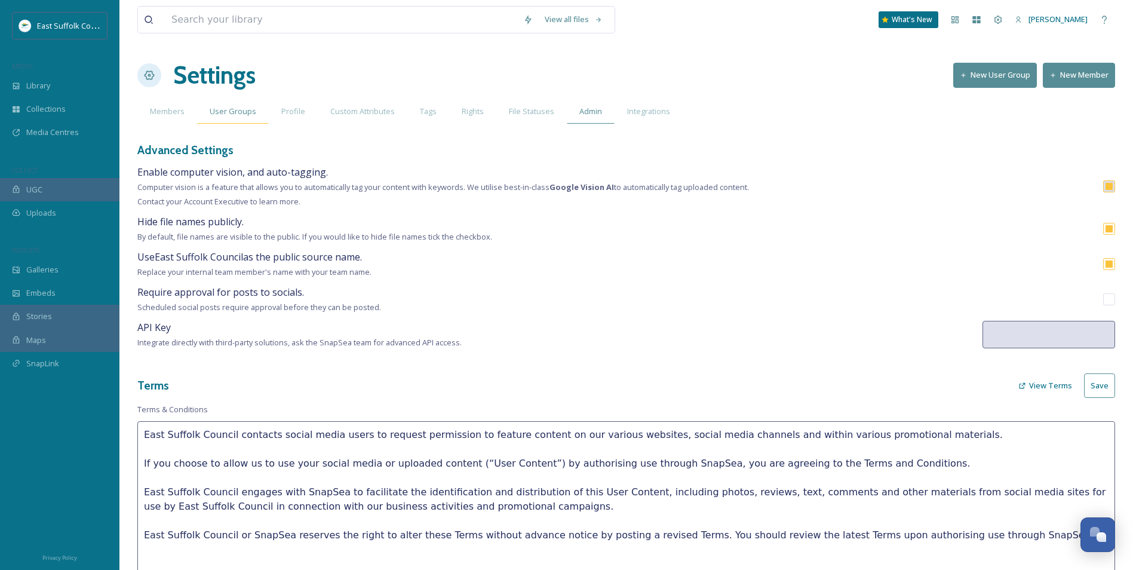
click at [243, 112] on span "User Groups" at bounding box center [233, 111] width 47 height 11
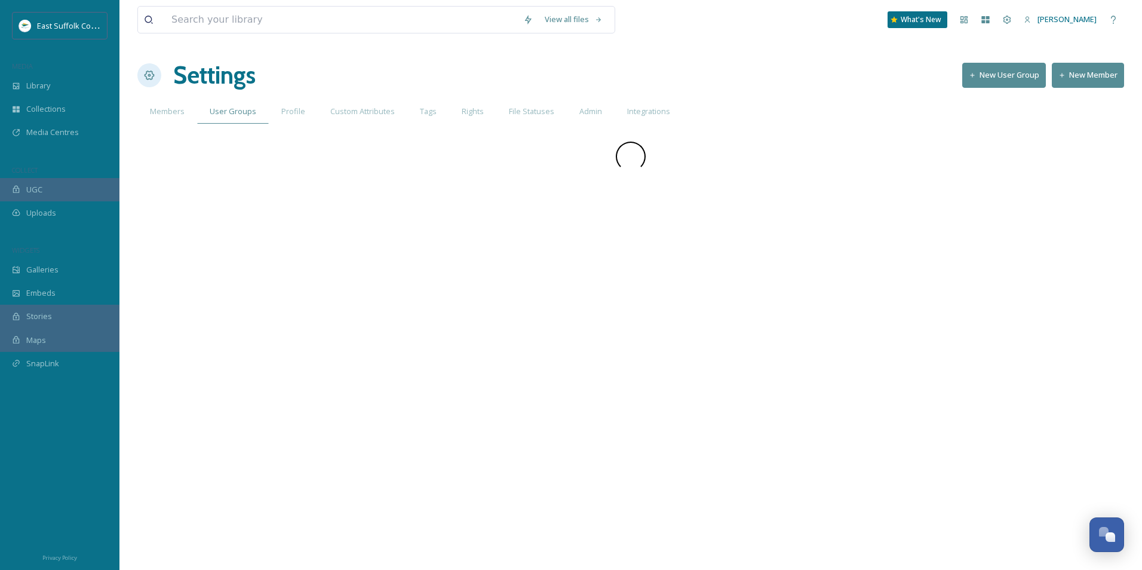
click at [336, 120] on div "Custom Attributes" at bounding box center [363, 111] width 90 height 24
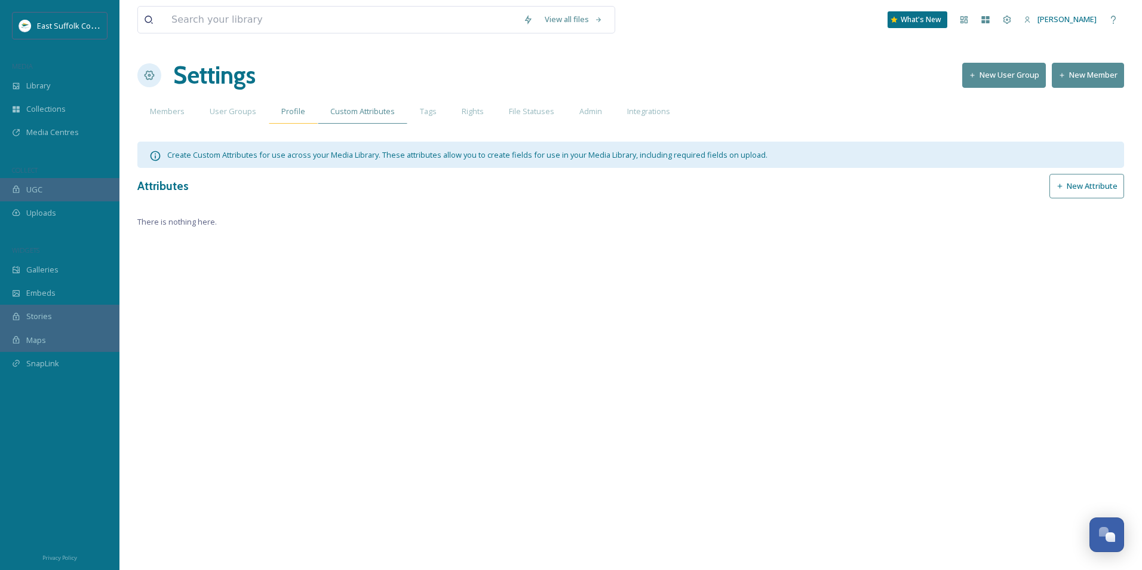
click at [288, 115] on span "Profile" at bounding box center [293, 111] width 24 height 11
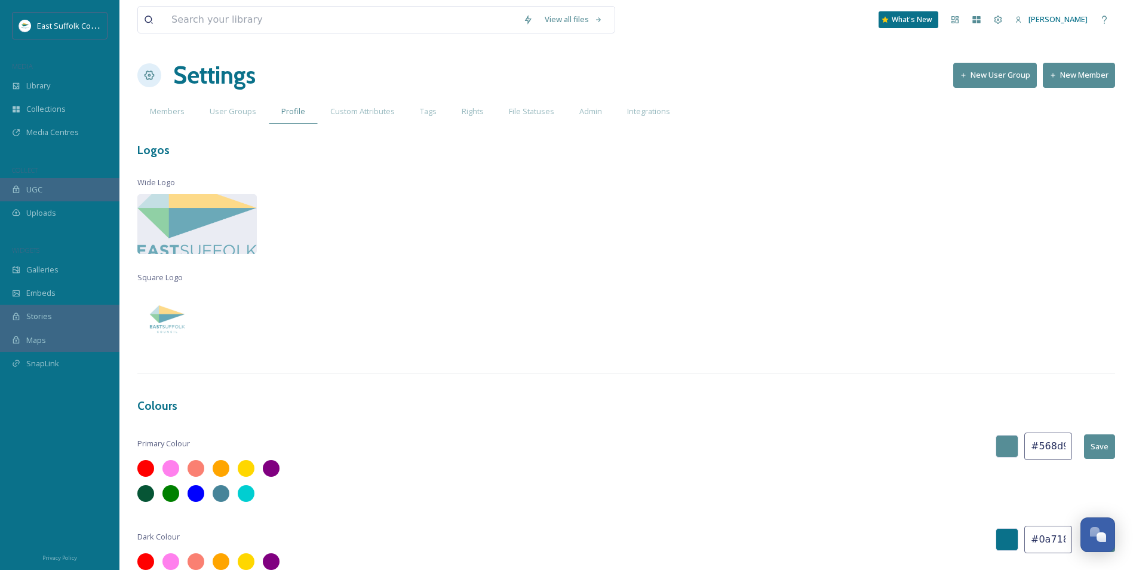
click at [49, 73] on div "MEDIA" at bounding box center [59, 67] width 119 height 16
click at [49, 80] on span "Library" at bounding box center [38, 85] width 24 height 11
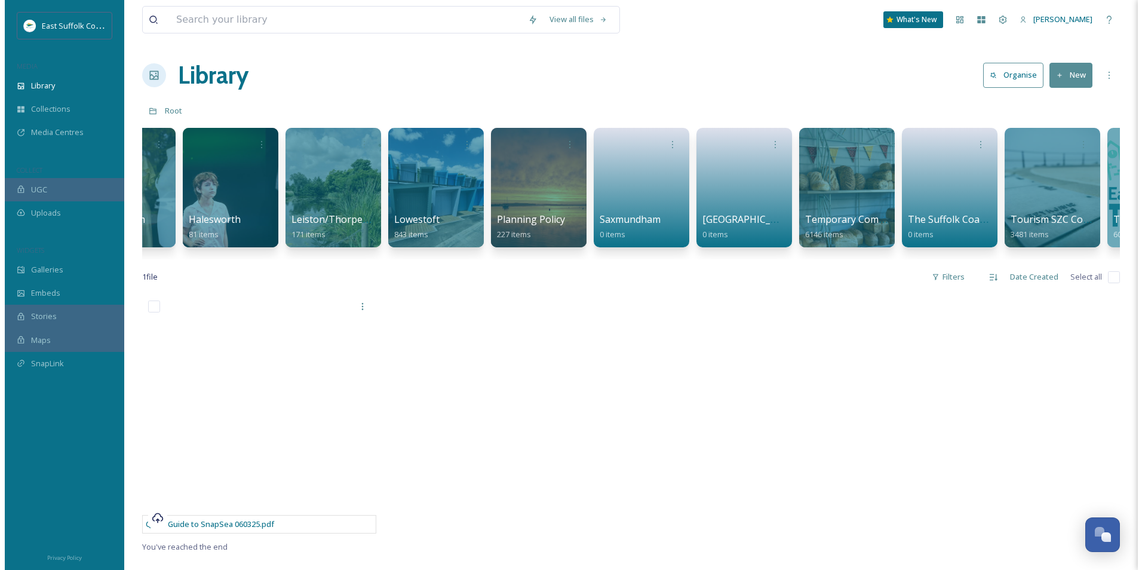
scroll to position [0, 1693]
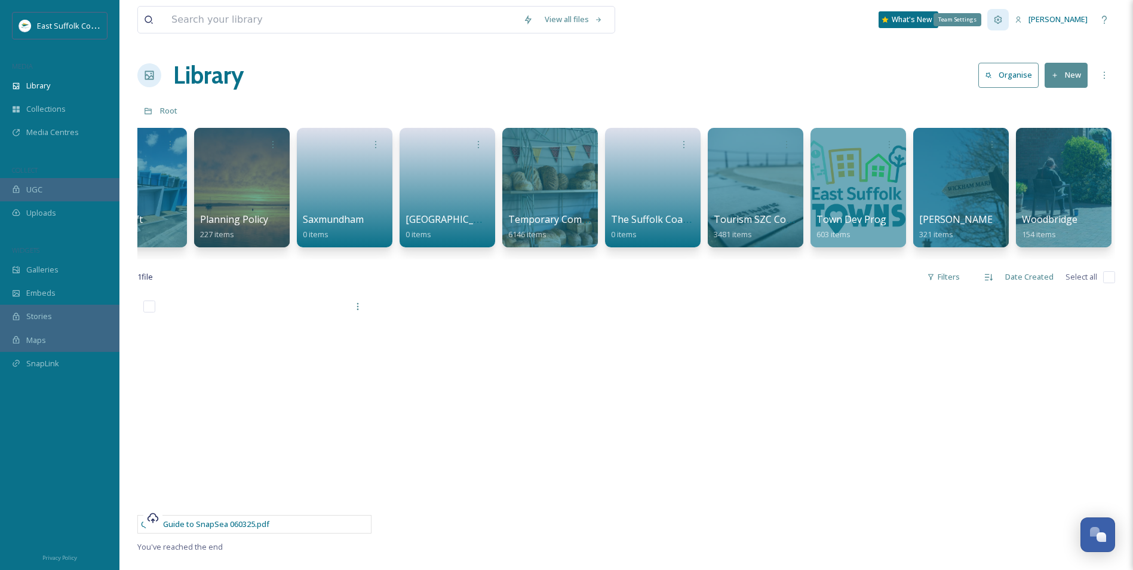
click at [1009, 27] on div "Team Settings" at bounding box center [997, 19] width 21 height 21
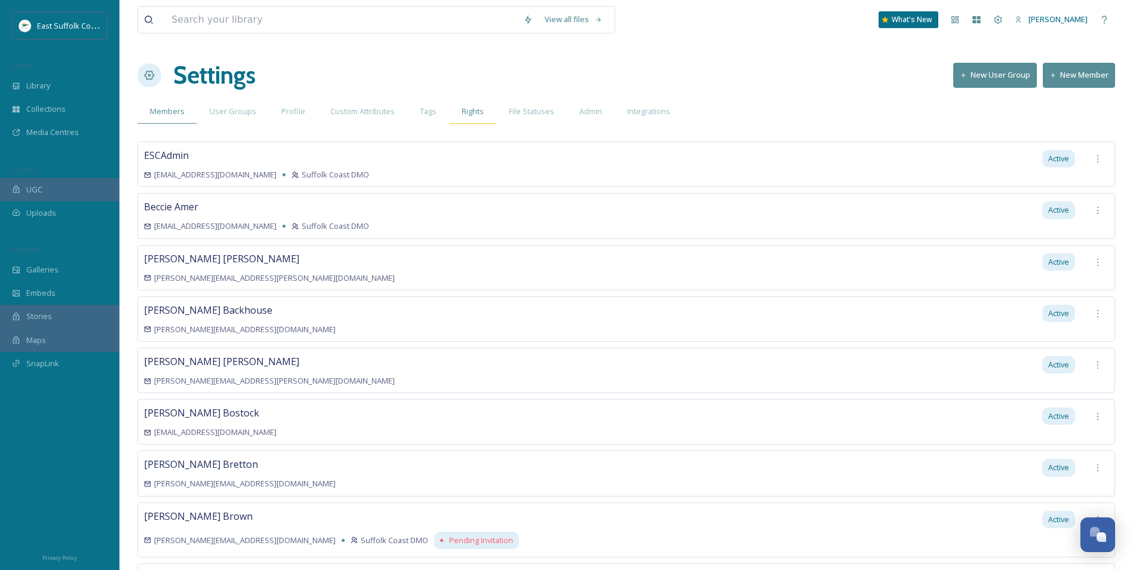
click at [455, 116] on div "Rights" at bounding box center [472, 111] width 47 height 24
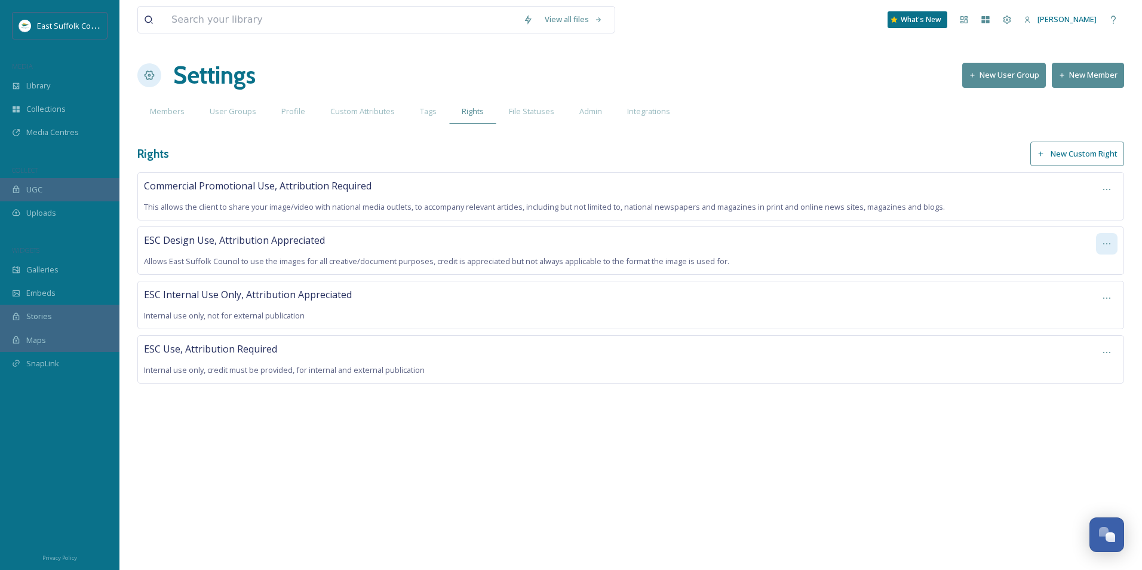
click at [1107, 242] on icon at bounding box center [1107, 244] width 10 height 10
click at [1077, 299] on div "Edit Right" at bounding box center [1086, 293] width 61 height 23
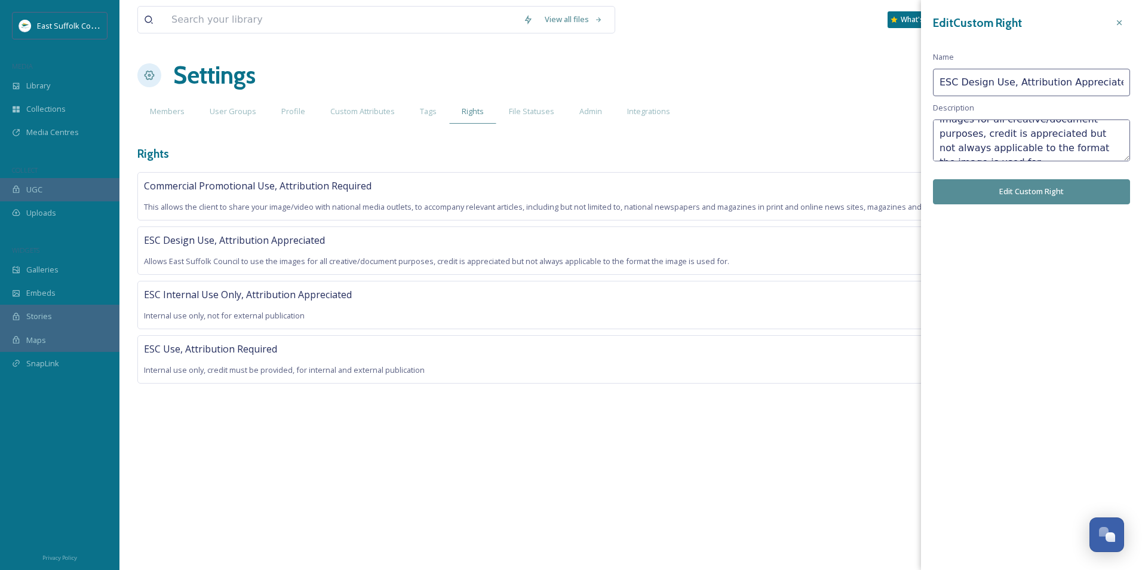
scroll to position [43, 0]
click at [1040, 149] on textarea "Allows East Suffolk Council to use the images for all creative/document purpose…" at bounding box center [1031, 140] width 197 height 42
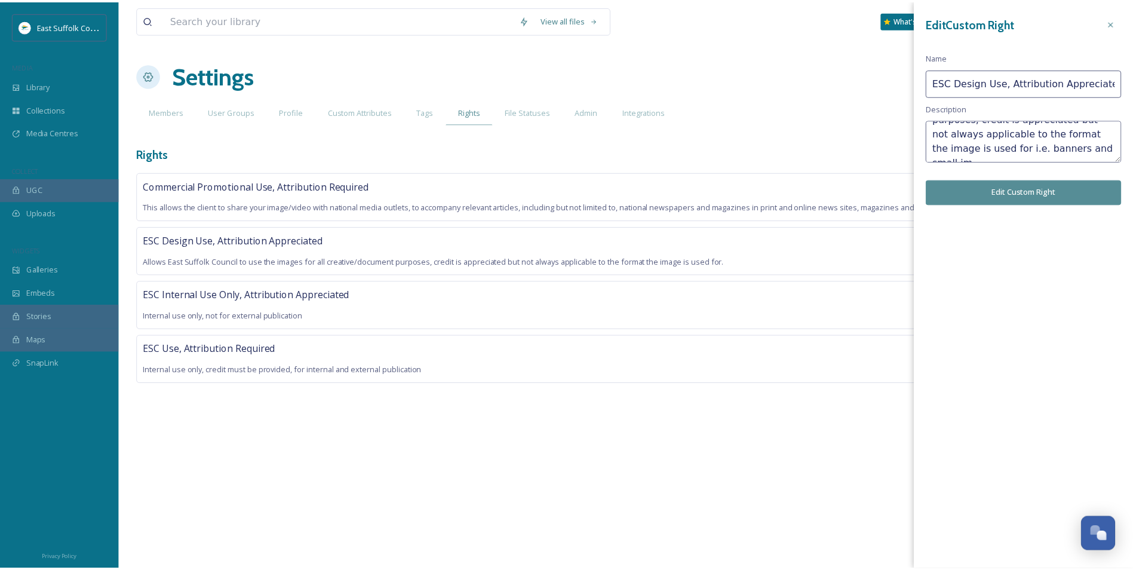
scroll to position [51, 0]
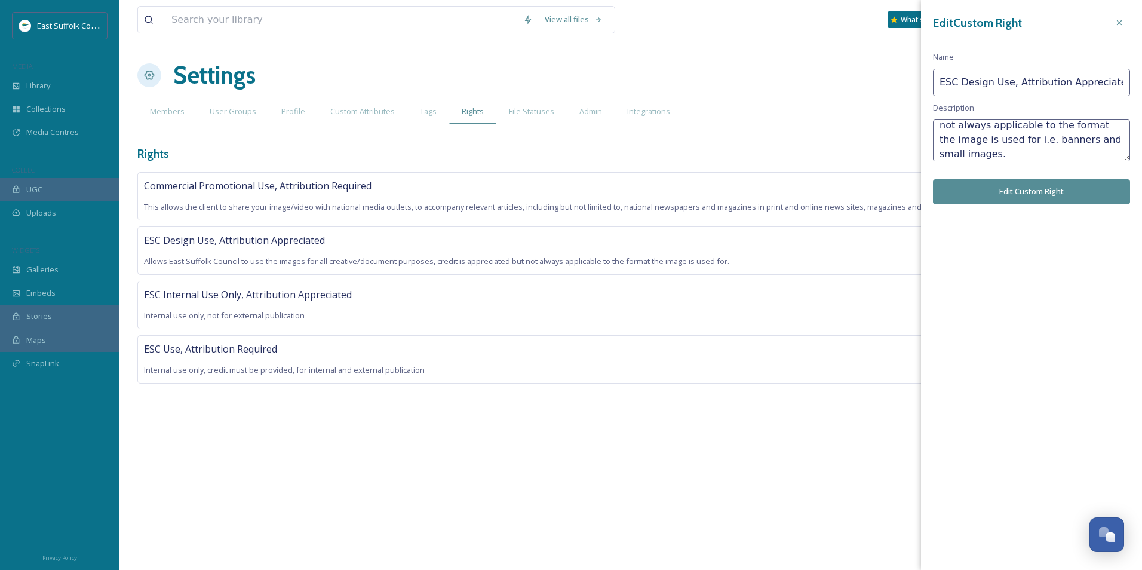
type textarea "Allows East Suffolk Council to use the images for all creative/document purpose…"
click at [1038, 198] on button "Edit Custom Right" at bounding box center [1031, 191] width 197 height 24
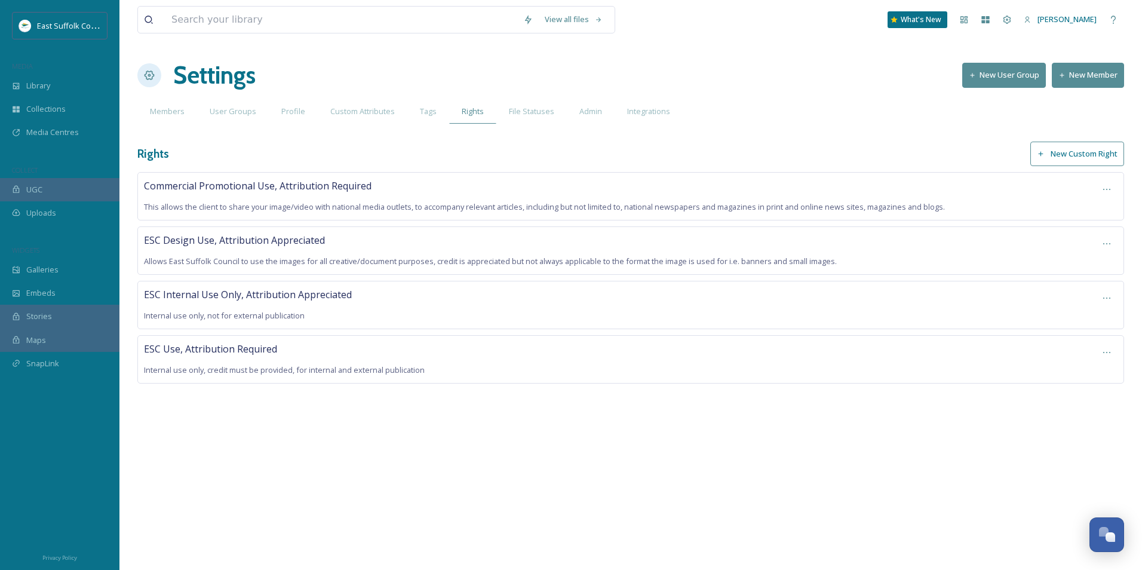
click at [615, 476] on div "View all files What's New [PERSON_NAME] Settings New User Group New Member Memb…" at bounding box center [630, 285] width 1022 height 570
click at [186, 118] on div "Members" at bounding box center [167, 111] width 60 height 24
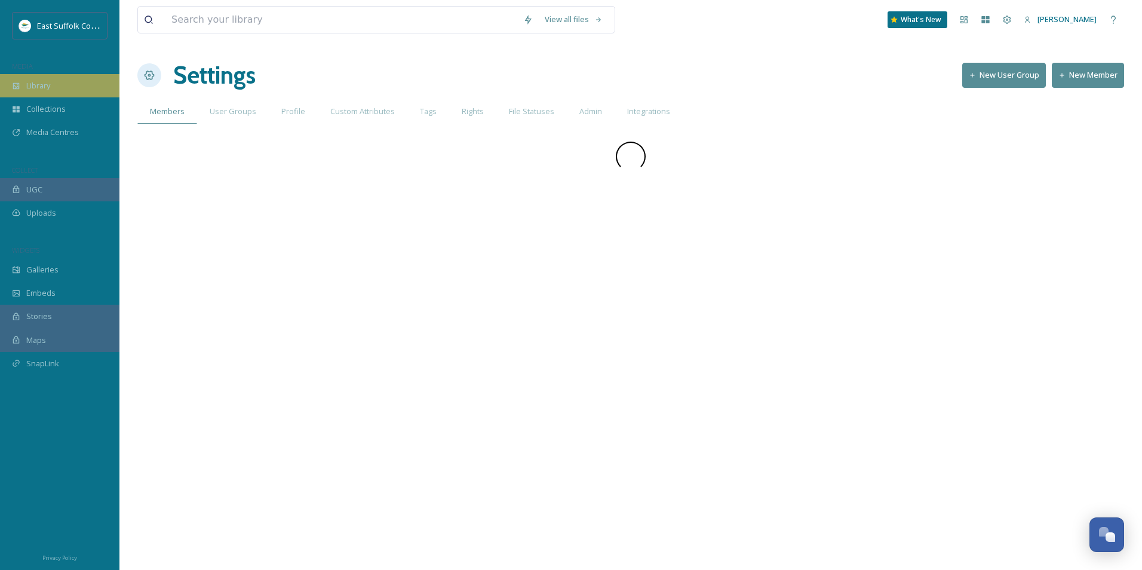
click at [44, 85] on span "Library" at bounding box center [38, 85] width 24 height 11
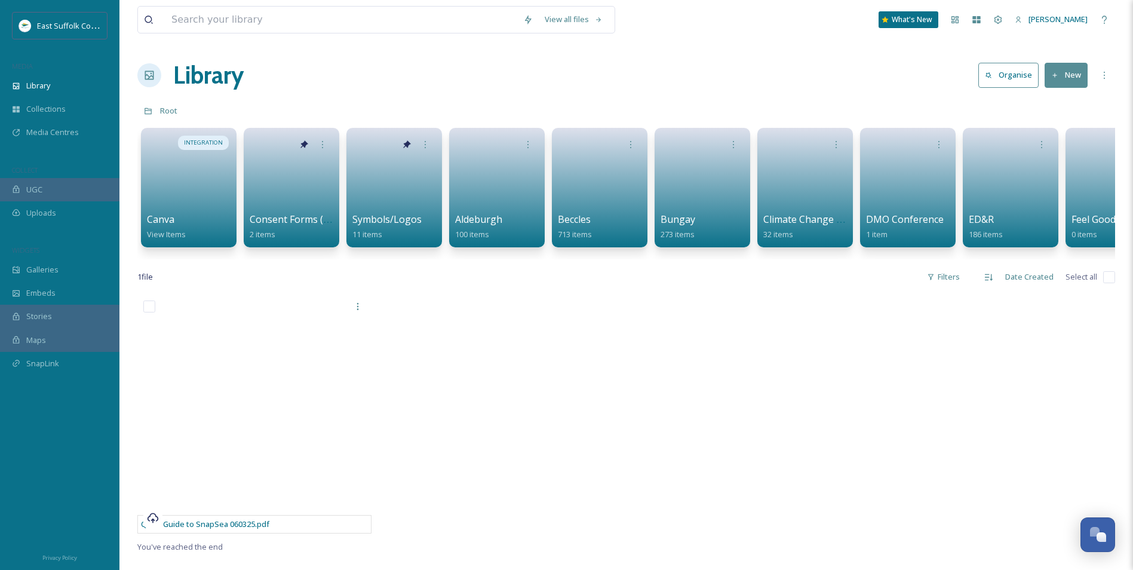
scroll to position [0, 1693]
